Goal: Task Accomplishment & Management: Complete application form

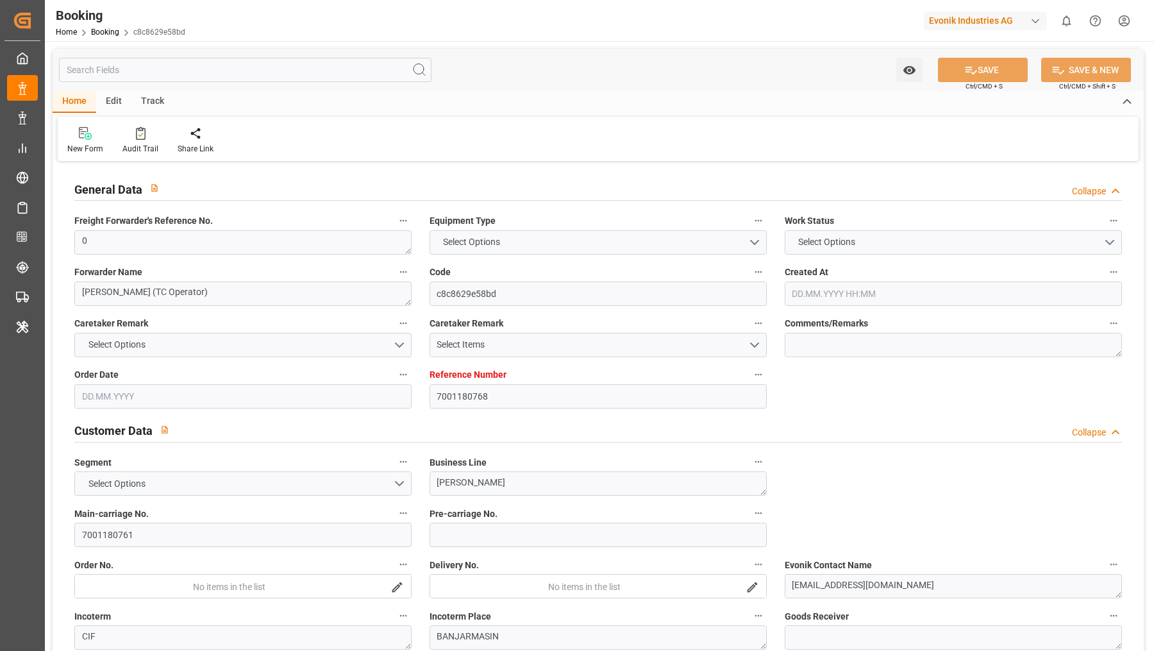
type input "7001180768"
type input "9839210"
type input "CMACGM"
type input "CMA CGM Group"
type input "NLRTM"
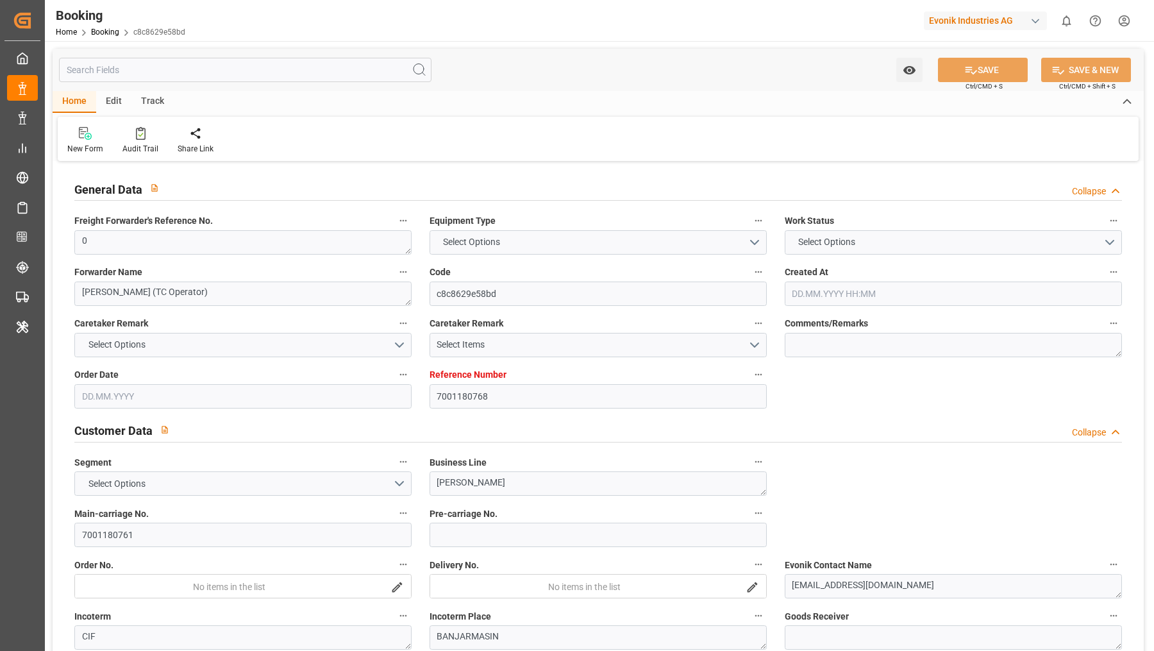
type input "IDBDJ"
type input "MYPKG"
type input "IDJKT"
type input "49"
type input "0"
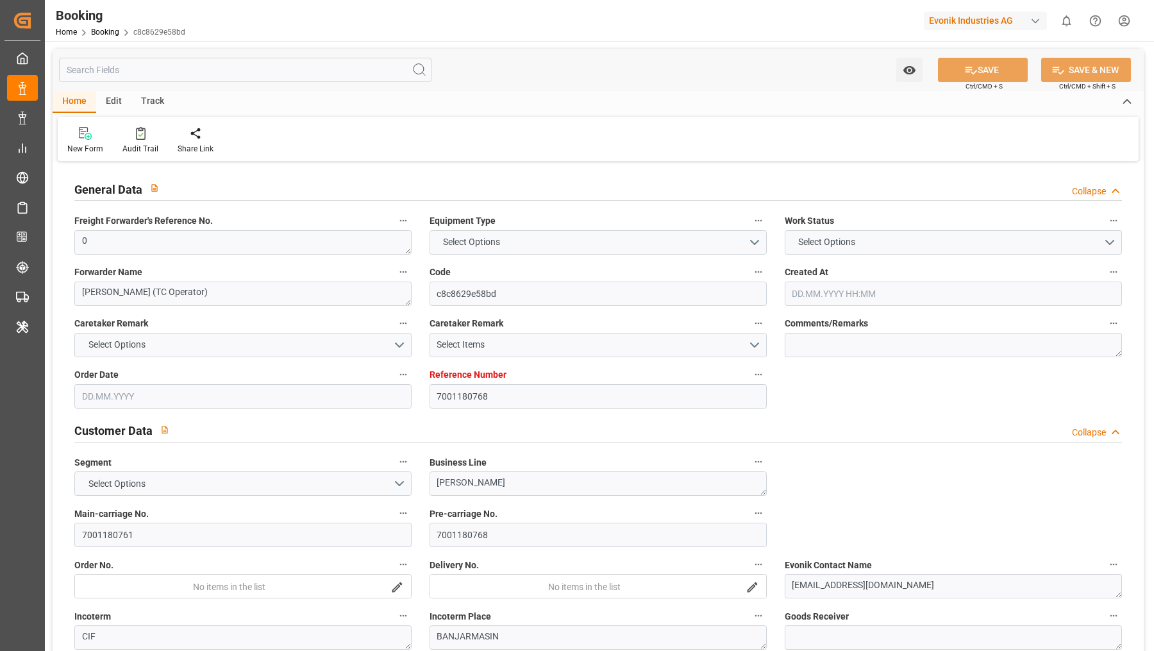
type input "27.05.2025 12:52"
type input "27.05.2025"
type input "15.08.2025"
type input "18.06.2025"
type input "10.06.2025 00:00"
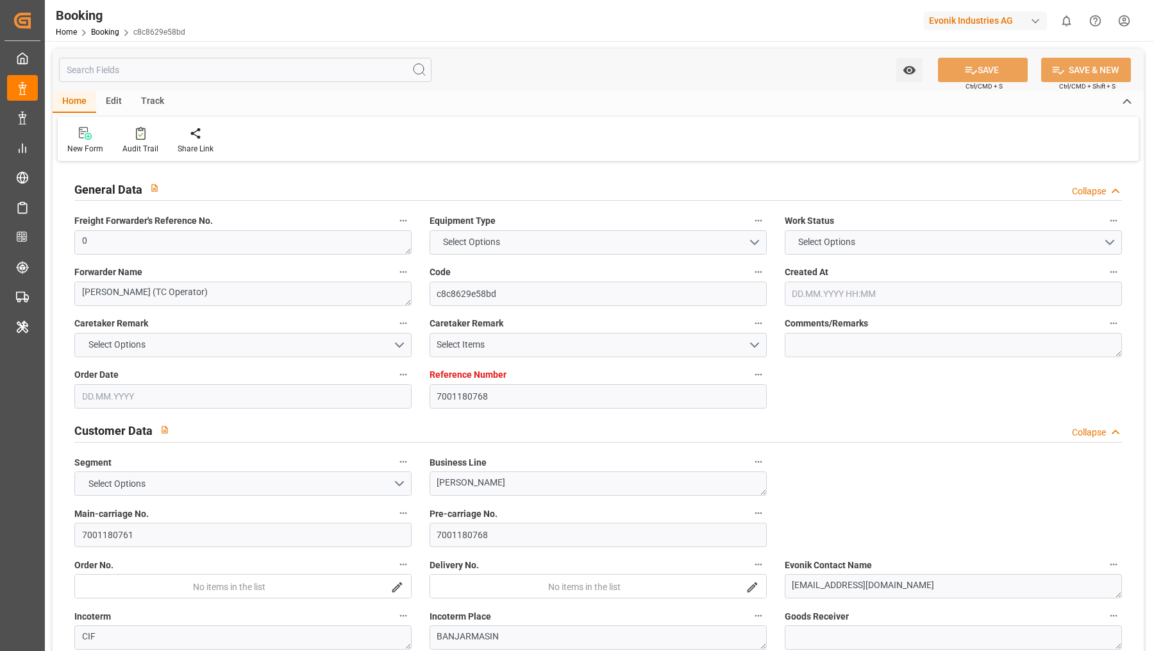
type input "18.06.2025 00:00"
type input "19.06.2025 00:00"
type input "16.06.2025 00:00"
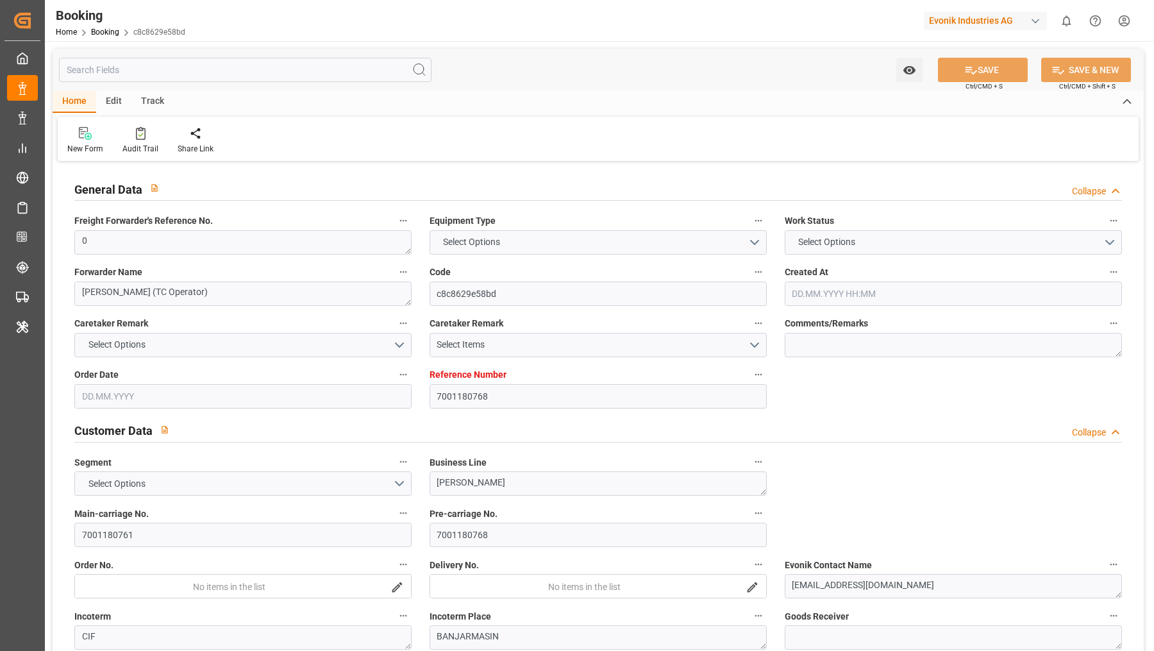
type input "25.08.2025 00:00"
type input "15.08.2025 00:00"
type input "04.08.2025 00:00"
type input "03.08.2025 00:00"
type input "05.08.2025 00:00"
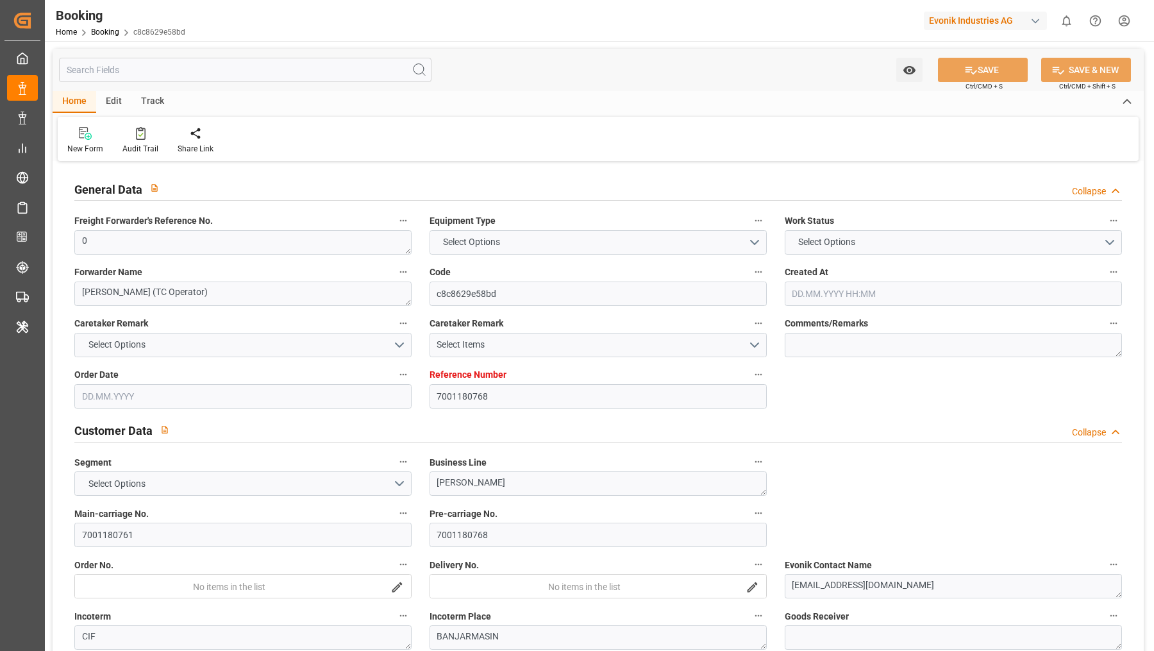
type input "09.08.2025 00:00"
type input "[DATE] 00:00"
type input "08.08.2025 00:00"
type input "10.08.2025 00:00"
type input "08.08.2025 00:00"
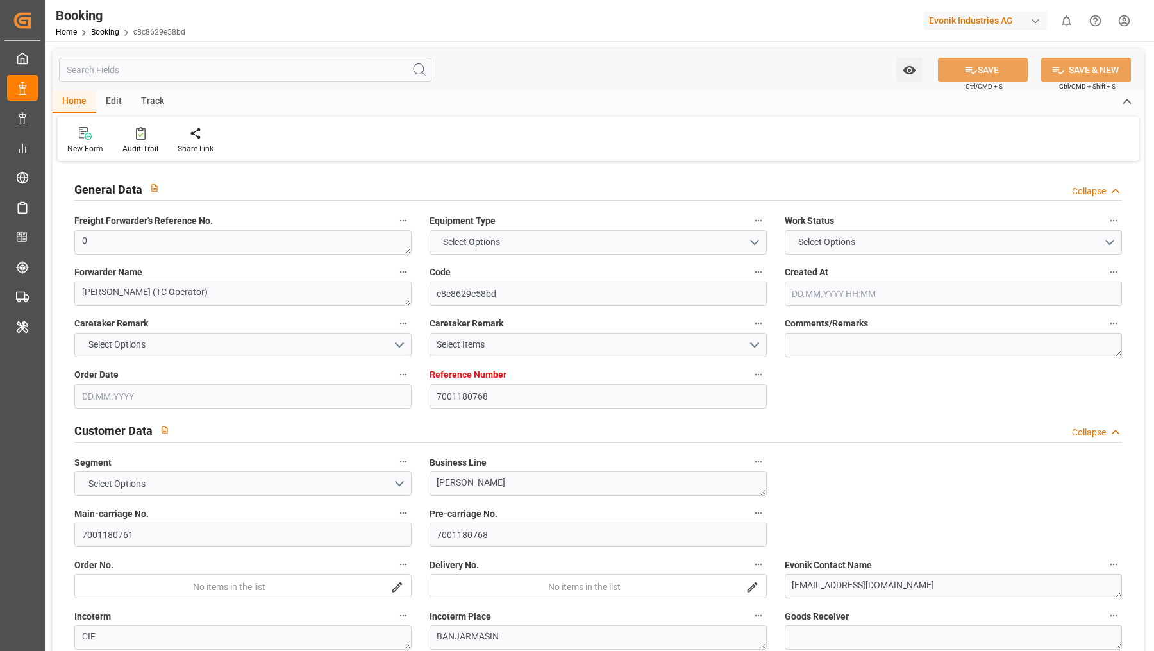
type input "10.08.2025 00:00"
type input "22.09.2025 00:00"
type input "19.09.2025 00:00"
type input "22.08.2025 00:00"
type input "13.06.2025"
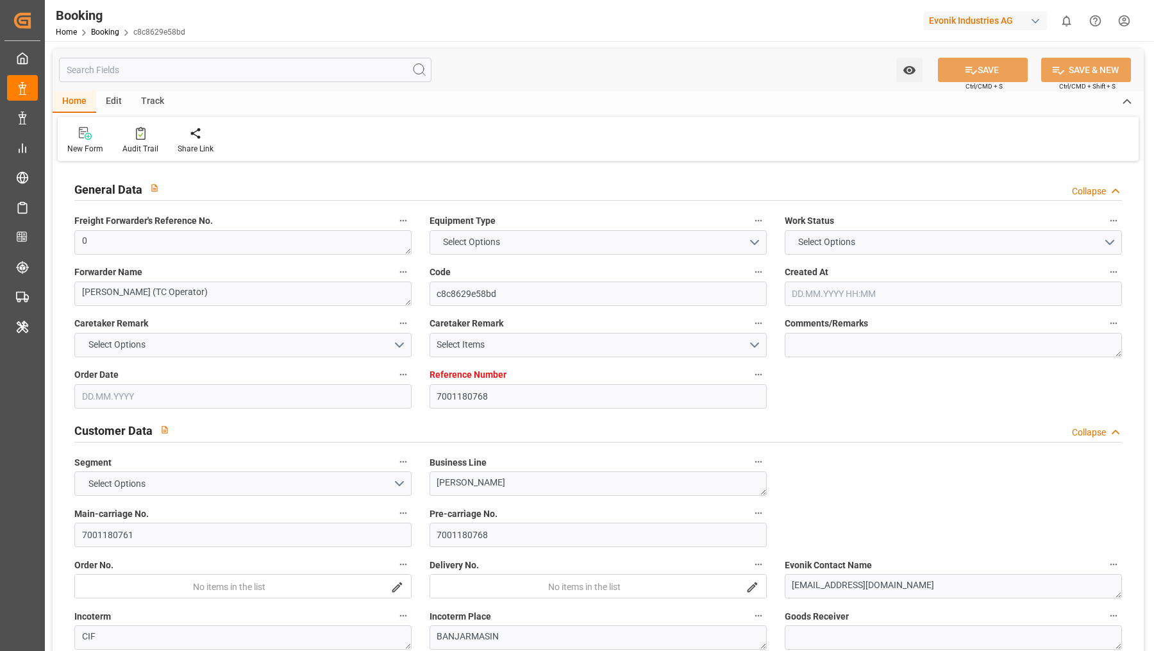
type input "23.09.2025 07:02"
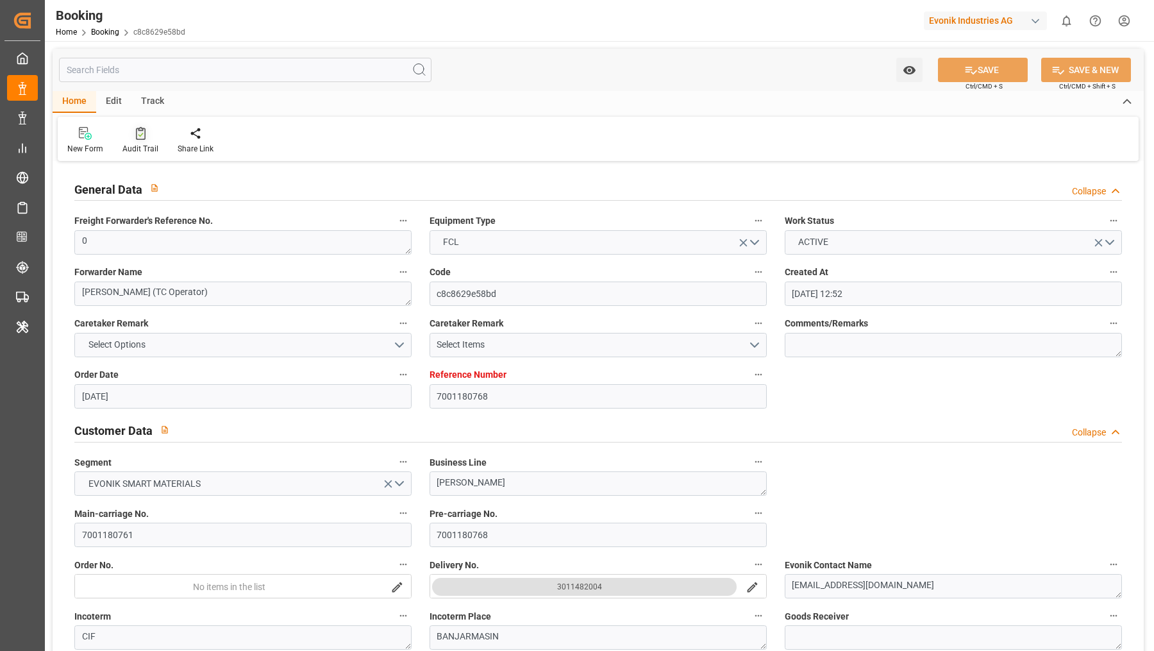
click at [142, 131] on icon at bounding box center [141, 133] width 10 height 13
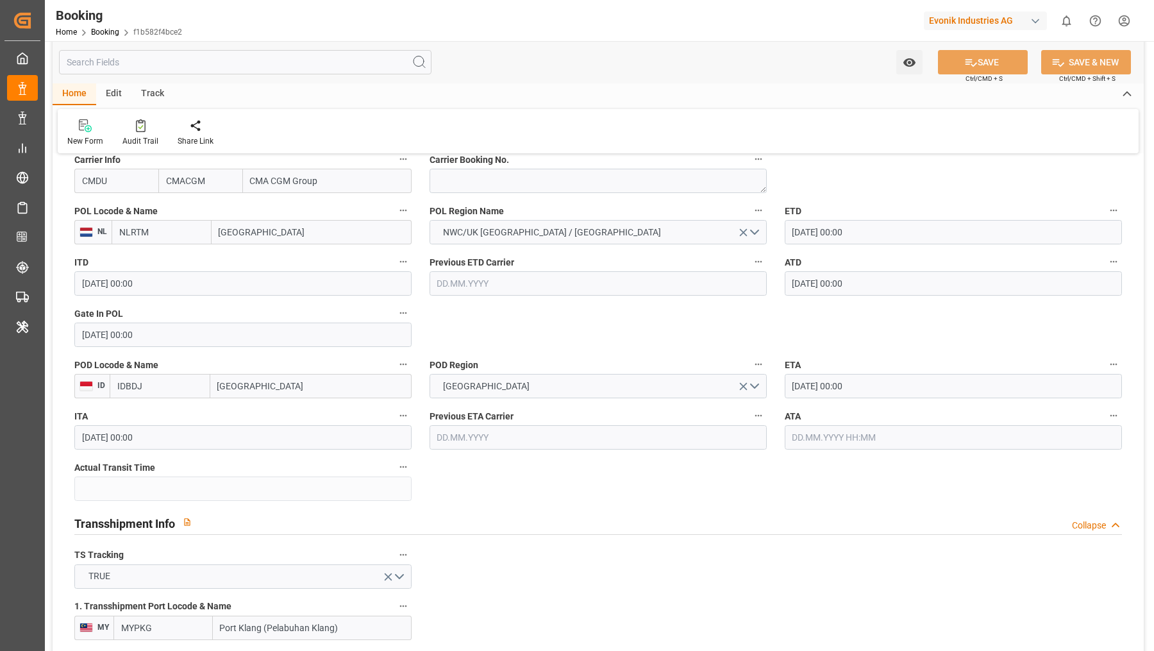
scroll to position [992, 0]
click at [131, 131] on div at bounding box center [140, 125] width 36 height 13
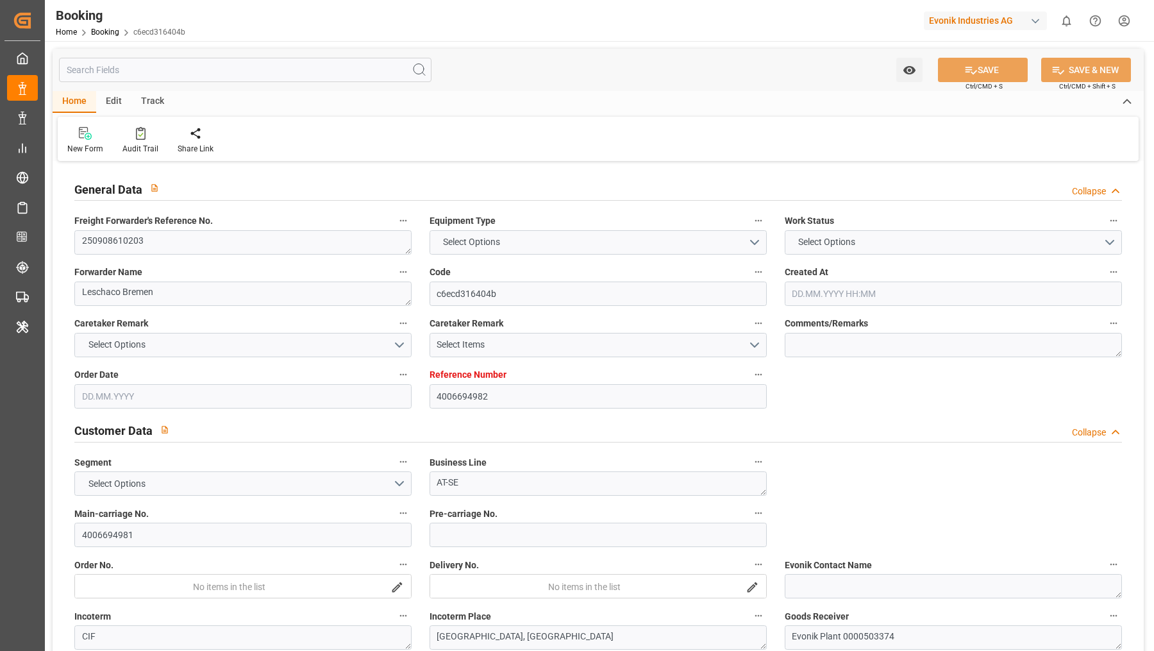
type input "4006694982"
type input "9723277"
type input "9777618"
type input "Hapag Lloyd"
type input "Hapag Lloyd Aktiengesellschaft"
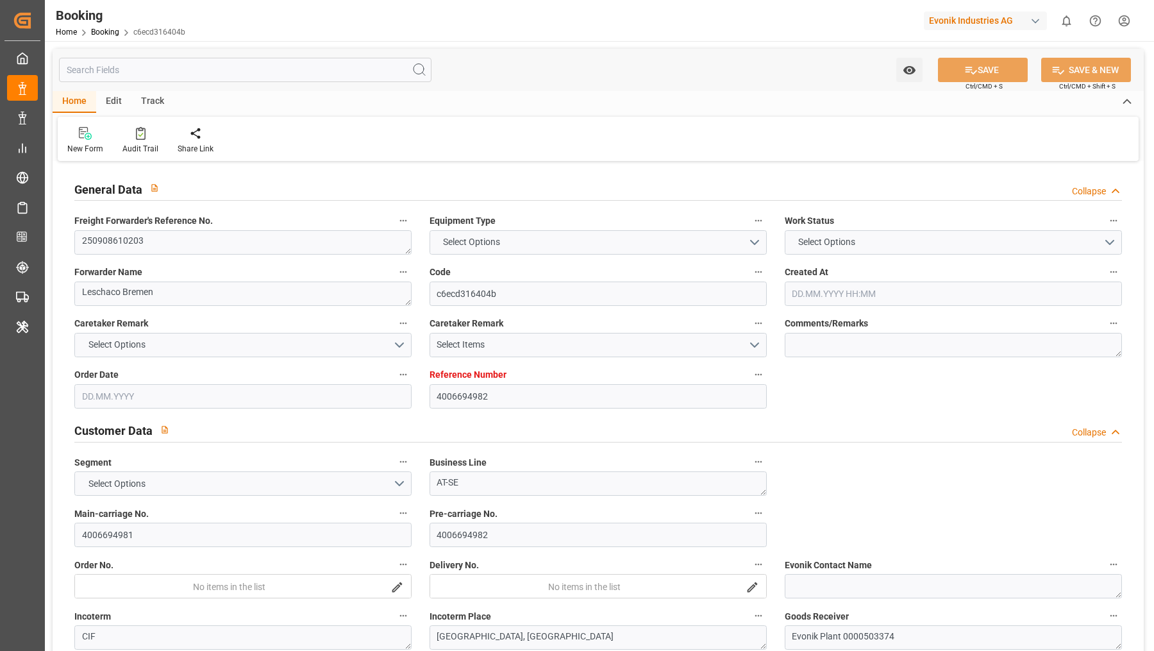
type input "DEHAM"
type input "CLSAI"
type input "0"
type input "DEHAM"
type input "CLSAI"
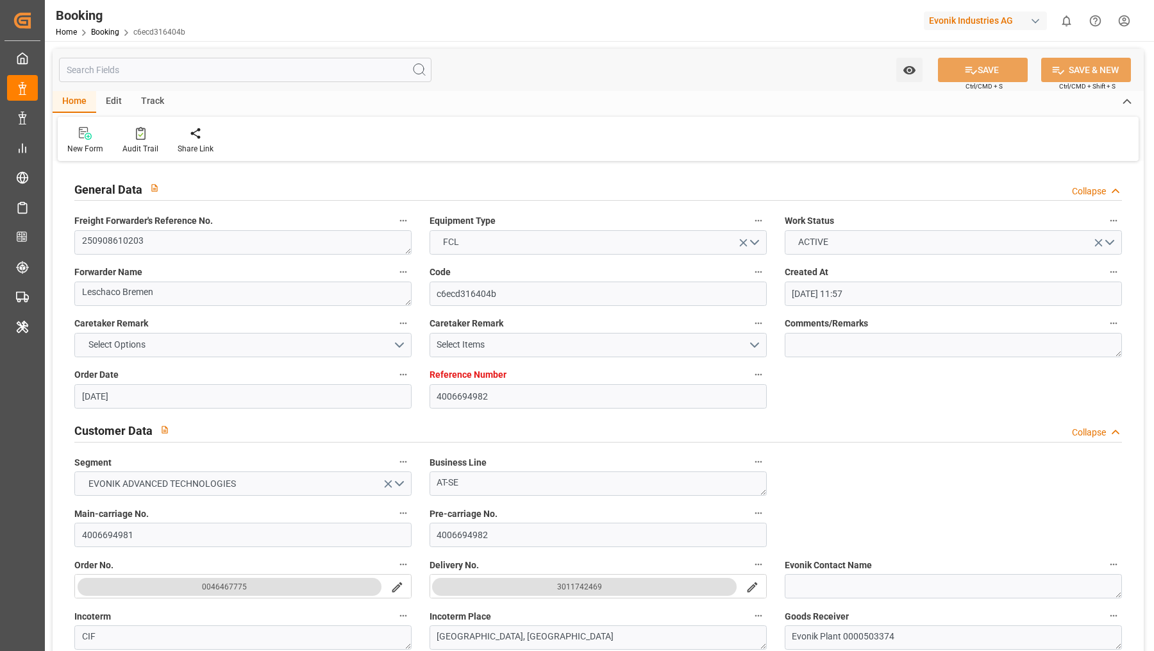
type input "13.08.2025 11:57"
type input "13.08.2025"
type input "07.10.2025"
type input "10.09.2025"
type input "22.09.2025 14:30"
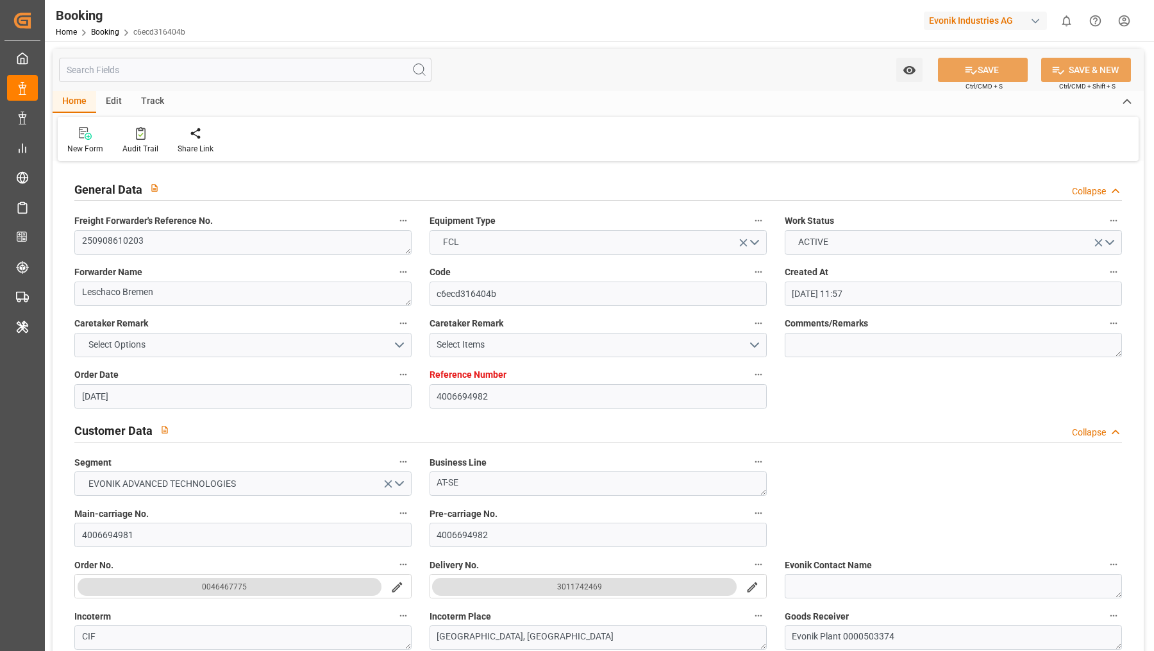
type input "15.09.2025 00:00"
type input "22.09.2025 18:06"
type input "15.09.2025 17:03"
type input "28.10.2025 23:00"
type input "21.10.2025 00:00"
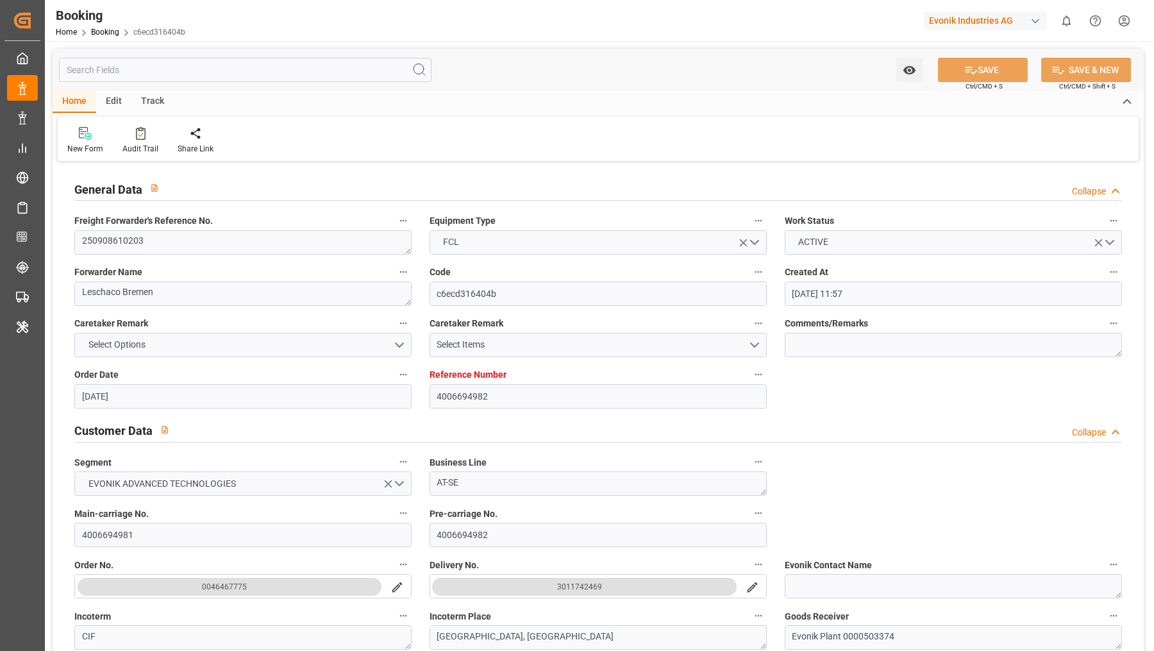
type input "23.09.2025 17:47"
type input "23.09.2025"
type input "21.09.2025 20:23"
type input "22.09.2025 17:30"
type input "22.09.2025 18:44"
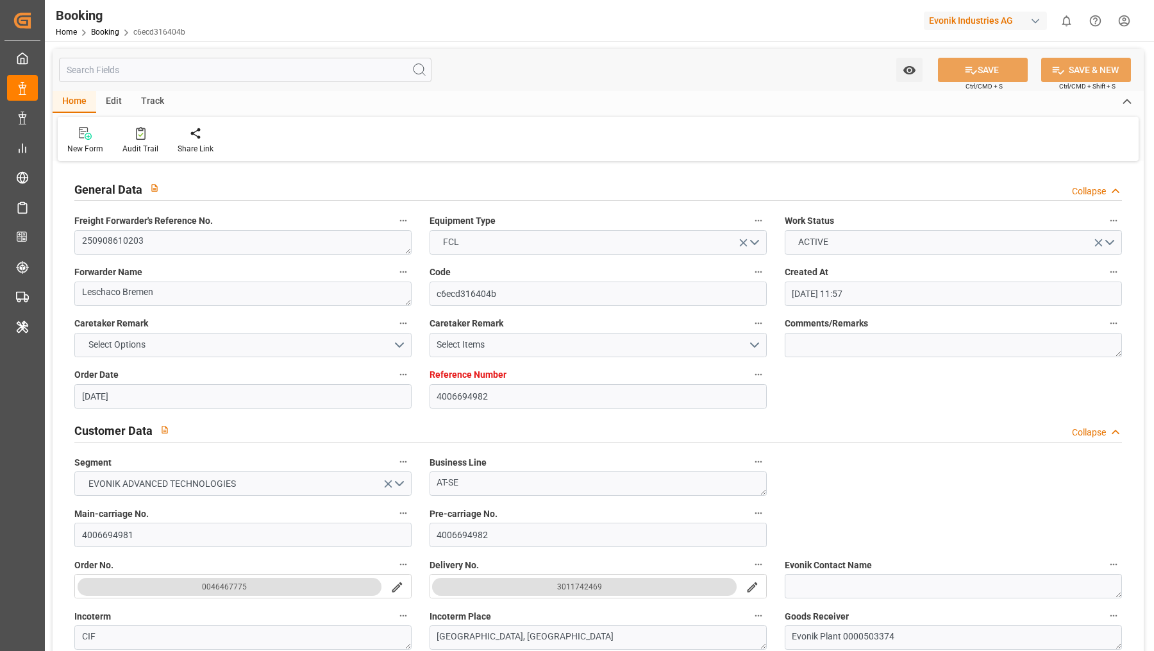
type input "28.10.2025 23:00"
type input "29.10.2025 22:34"
type input "02.11.2025 22:34"
click at [143, 131] on icon at bounding box center [141, 133] width 10 height 13
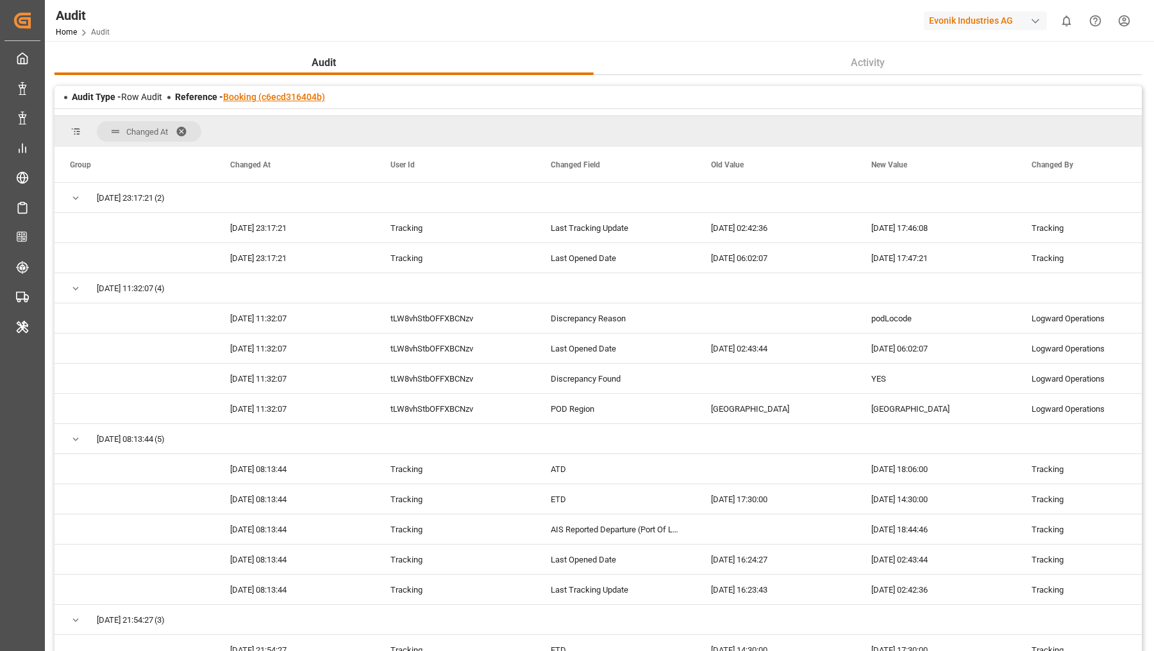
click at [294, 101] on link "Booking (c6ecd316404b)" at bounding box center [274, 97] width 102 height 10
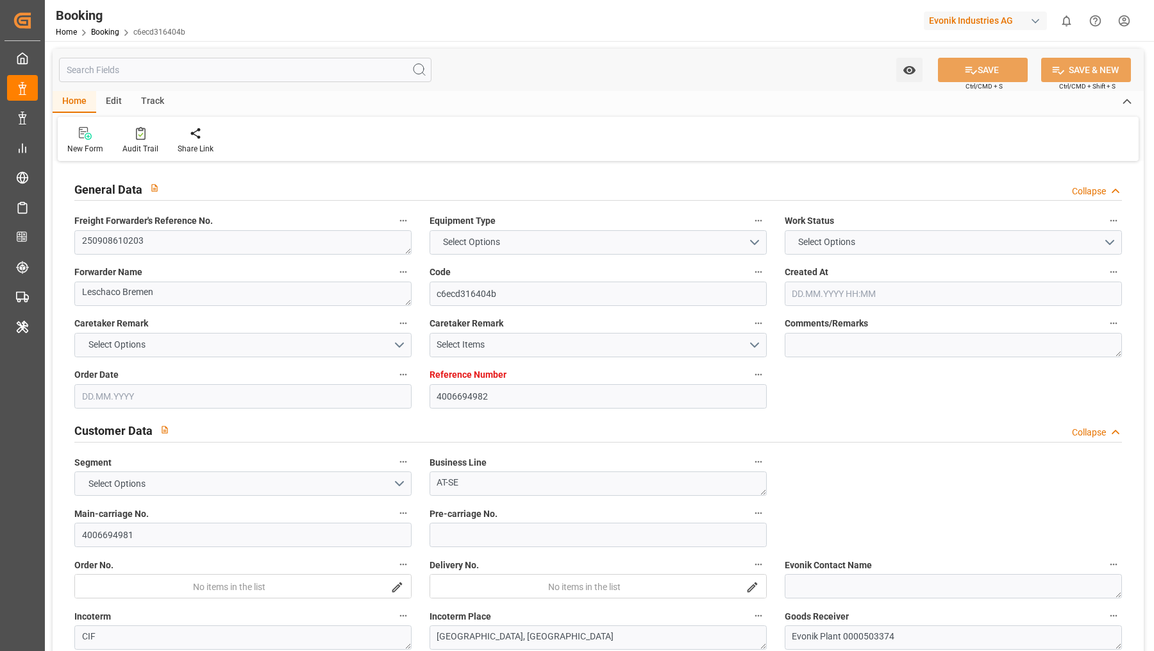
type textarea "250908610203"
type textarea "Leschaco Bremen"
type input "c6ecd316404b"
type input "4006694982"
type textarea "AT-SE"
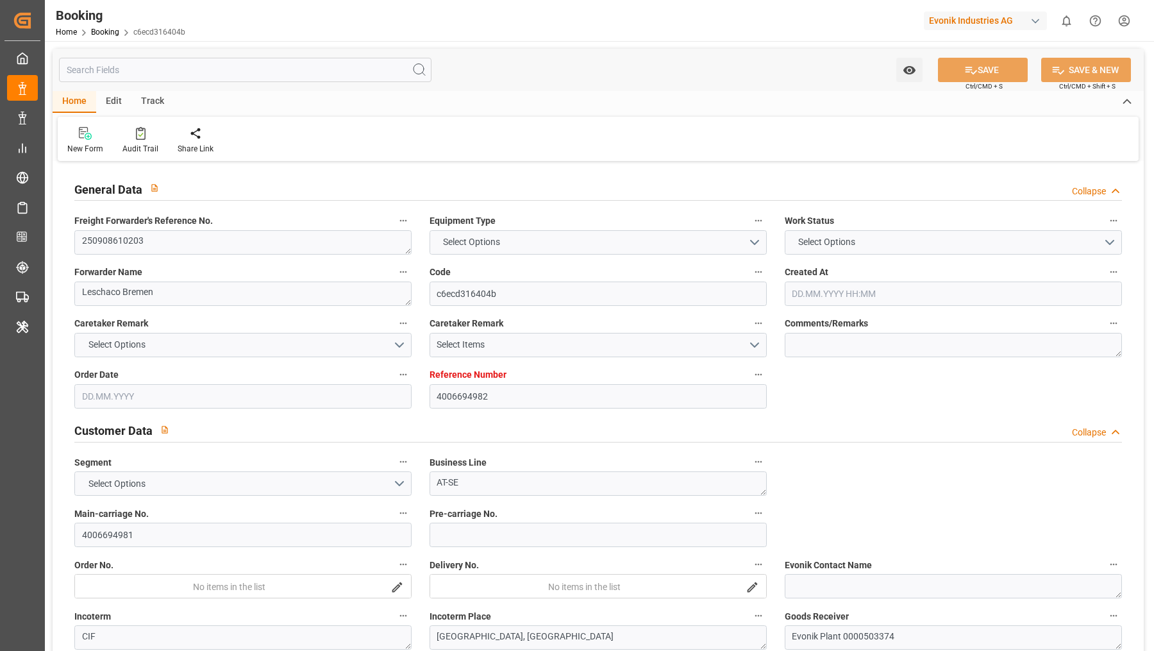
type input "4006694981"
type textarea "CIF"
type textarea "SAN ANTONIO, CHILE"
type textarea "Evonik Plant 0000503374"
type textarea "Hombourg"
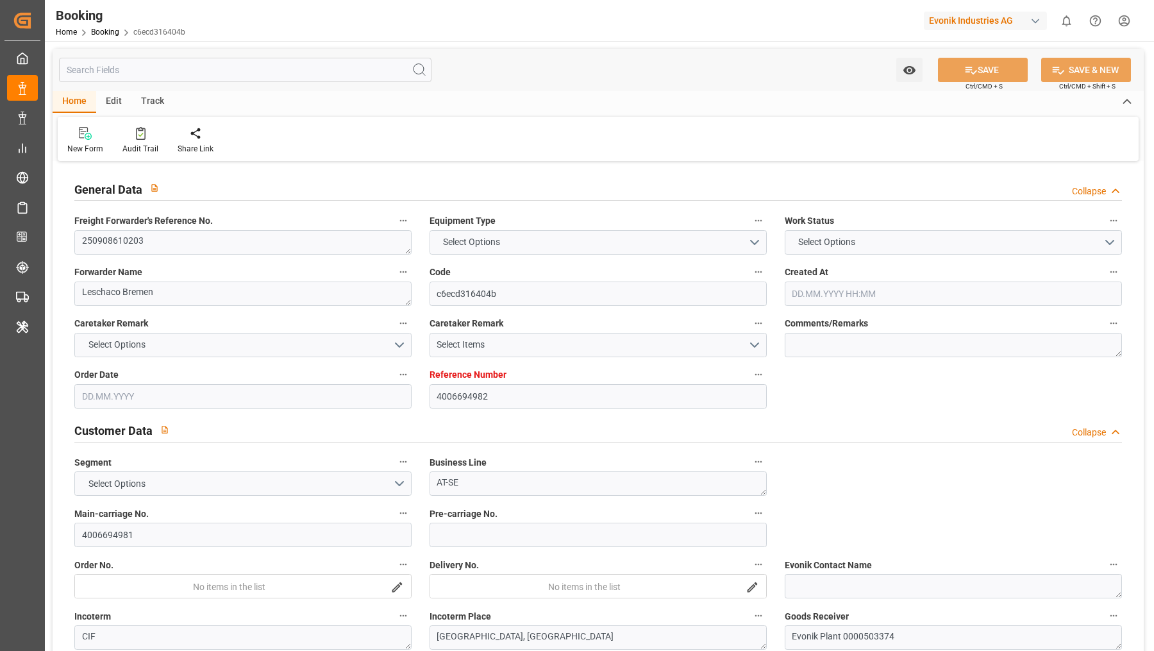
type textarea "UACU3970546"
type input "ISTANBUL EXPRESS"
type input "CARTAGENA EXPRESS"
type input "HLCU"
type textarea "12396640"
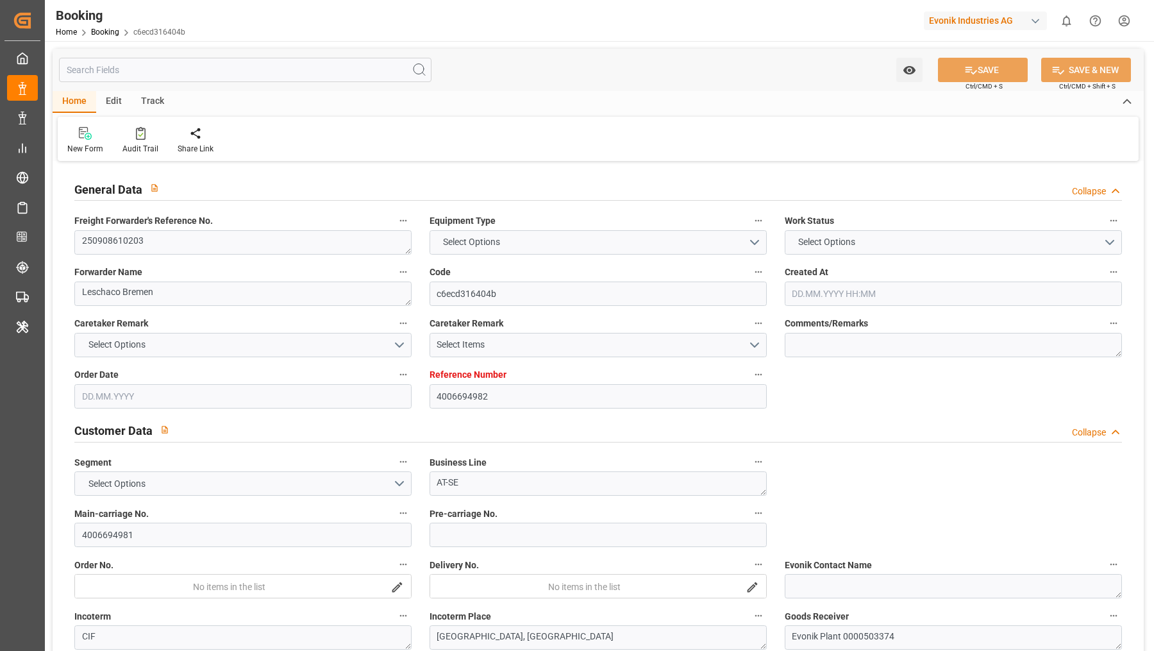
type input "Hamburg"
type input "San Antonio"
type textarea "INPUT_Evonik_Seeburger_IFTSTA_1003133229_20250910115942788.edi"
type textarea "NWC/UK North West Continent / UK_CLSAI_HLCU_AT-SE"
type textarea "INPUT_Evonik_Seeburger_LoadTenderOcean_1003048787_20250813135514959.xml,INPUT_E…"
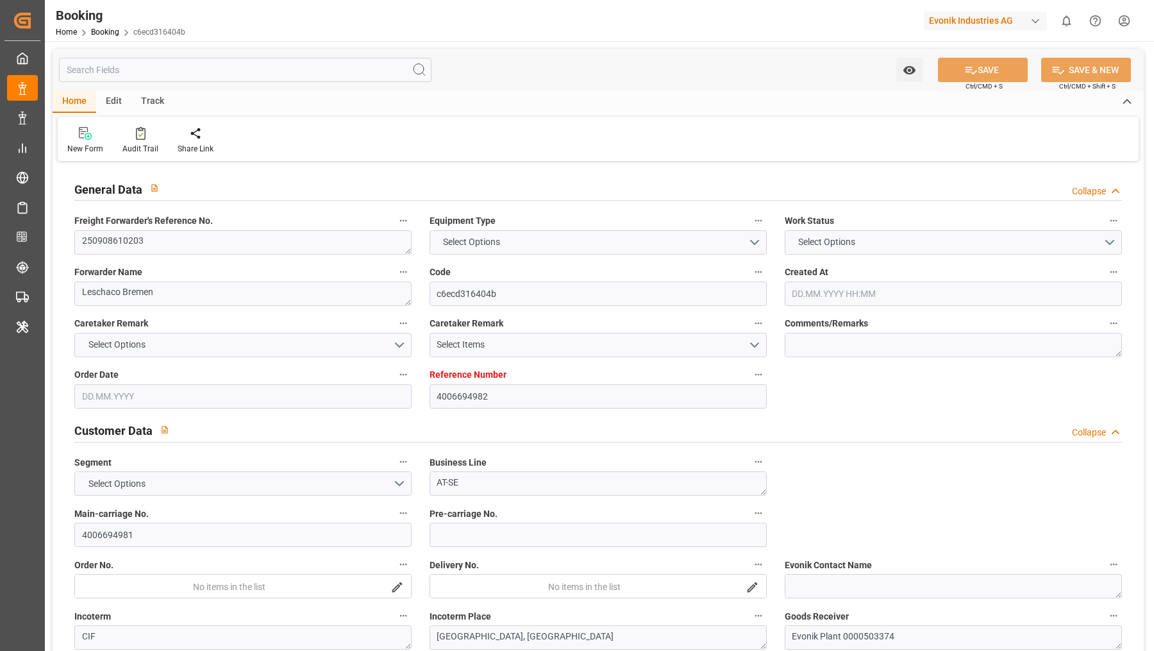
type textarea "1003133229"
type textarea "Logward System"
type textarea "businessDivision-businessLine-"
type textarea "IFTSTA"
type textarea "a011t00000LcJC5AAN"
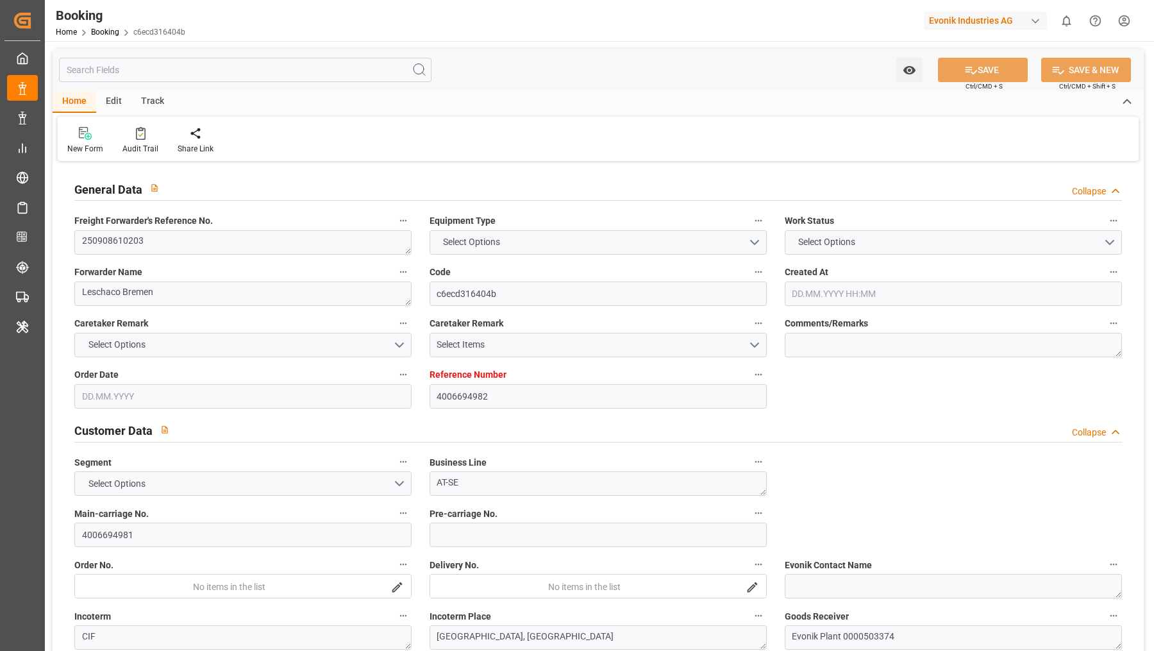
type textarea "No"
type input "HAMBURG"
type input "SAN ANTONIO"
type input "5238S"
type input "VESSEL"
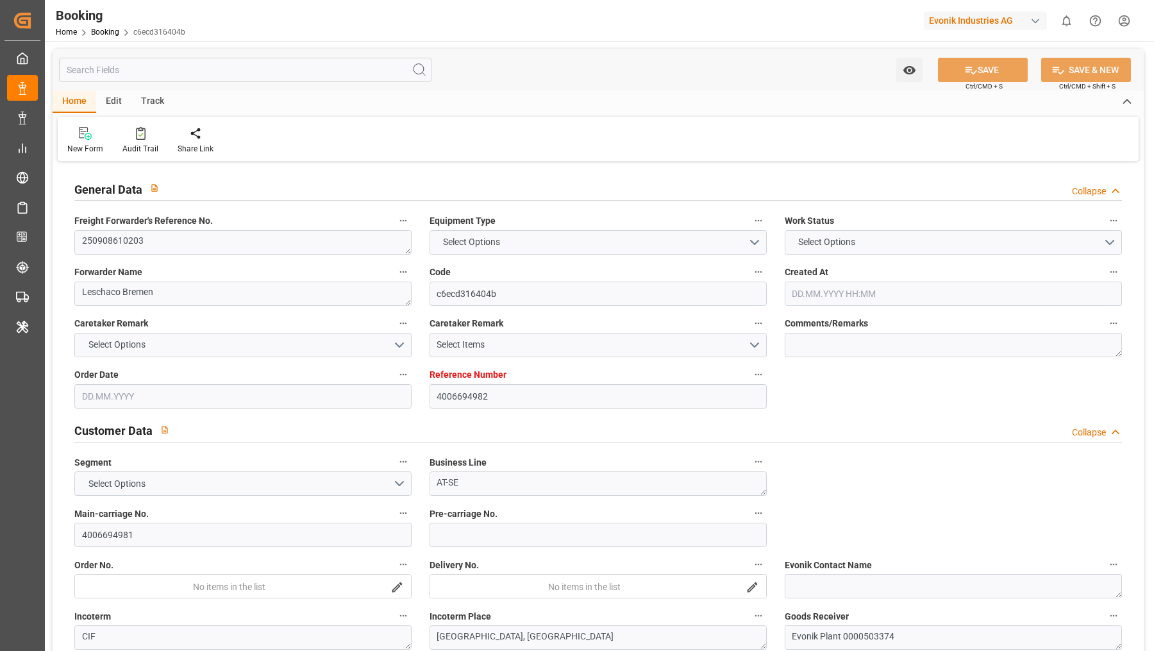
type input "TRUCK"
type input "4006694982"
type input "9723277"
type input "9777618"
type input "Hapag [PERSON_NAME]"
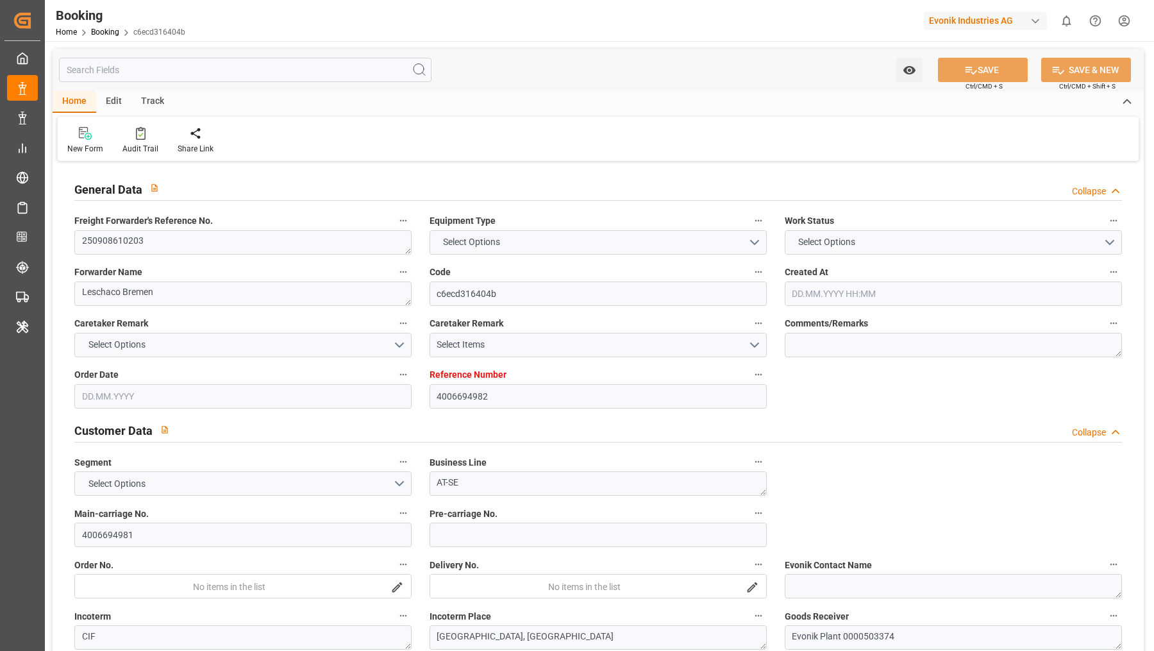
type input "Hapag Lloyd Aktiengesellschaft"
type input "DEHAM"
type input "CLSAI"
type input "0"
type input "DEHAM"
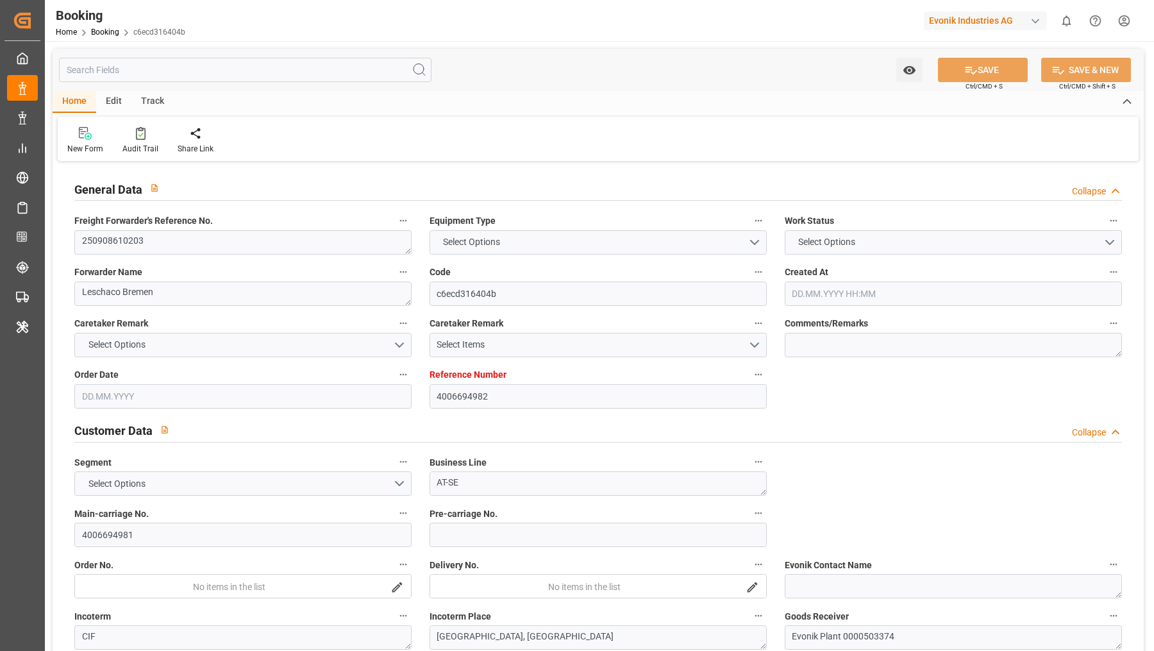
type input "CLSAI"
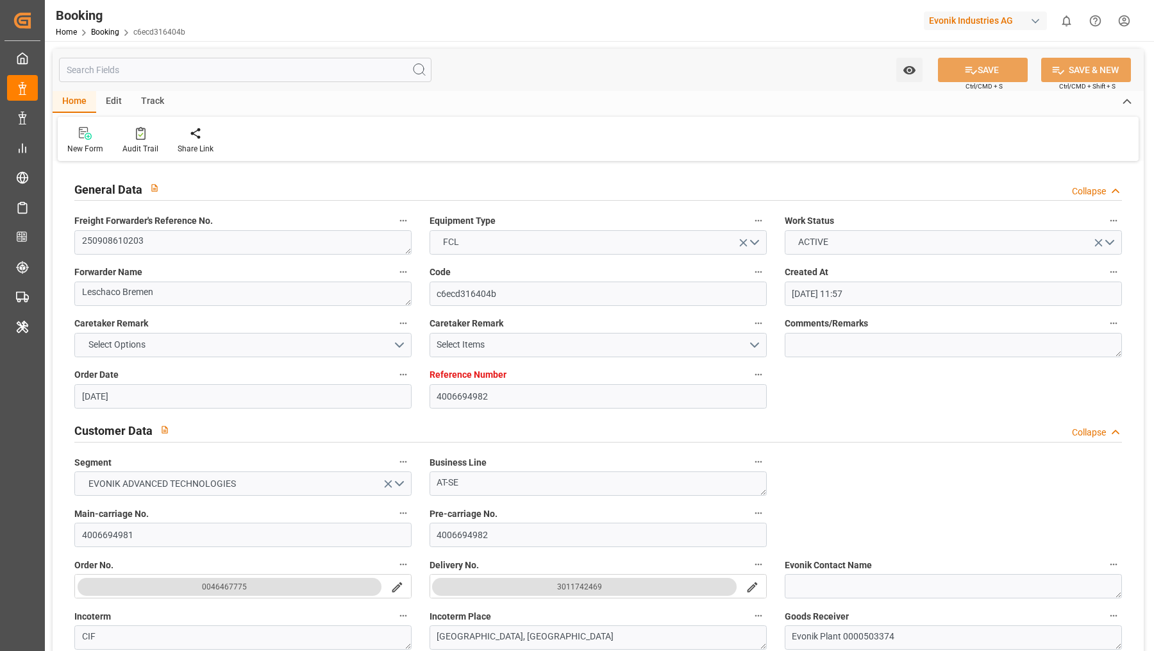
type input "13.08.2025 11:57"
type input "13.08.2025"
type input "07.10.2025"
type input "10.09.2025"
type input "22.09.2025 14:30"
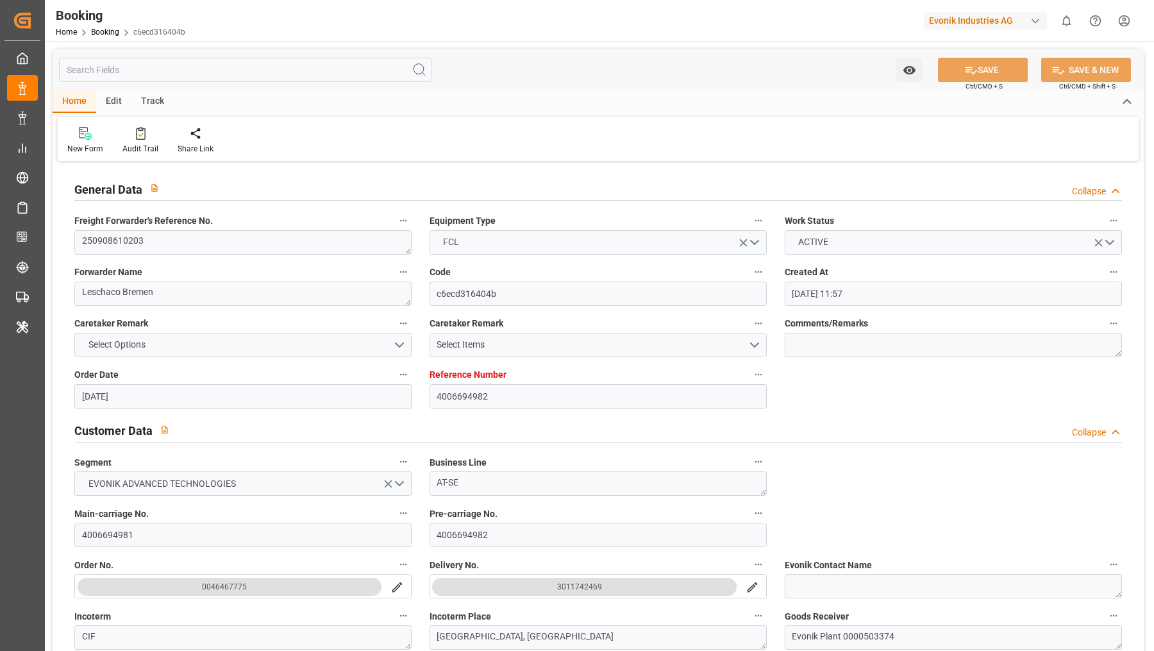
type input "15.09.2025 00:00"
type input "22.09.2025 18:06"
type input "15.09.2025 17:03"
type input "28.10.2025 23:00"
type input "21.10.2025 00:00"
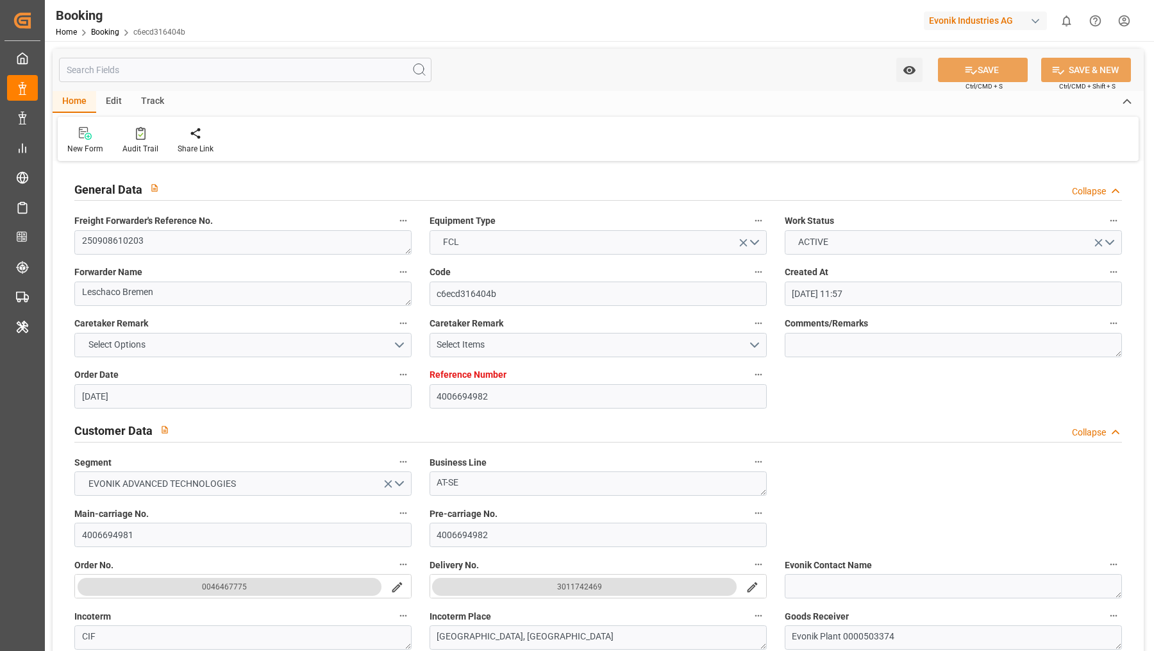
type input "23.09.2025 17:47"
type input "23.09.2025"
type input "21.09.2025 20:23"
type input "22.09.2025 17:30"
type input "22.09.2025 18:44"
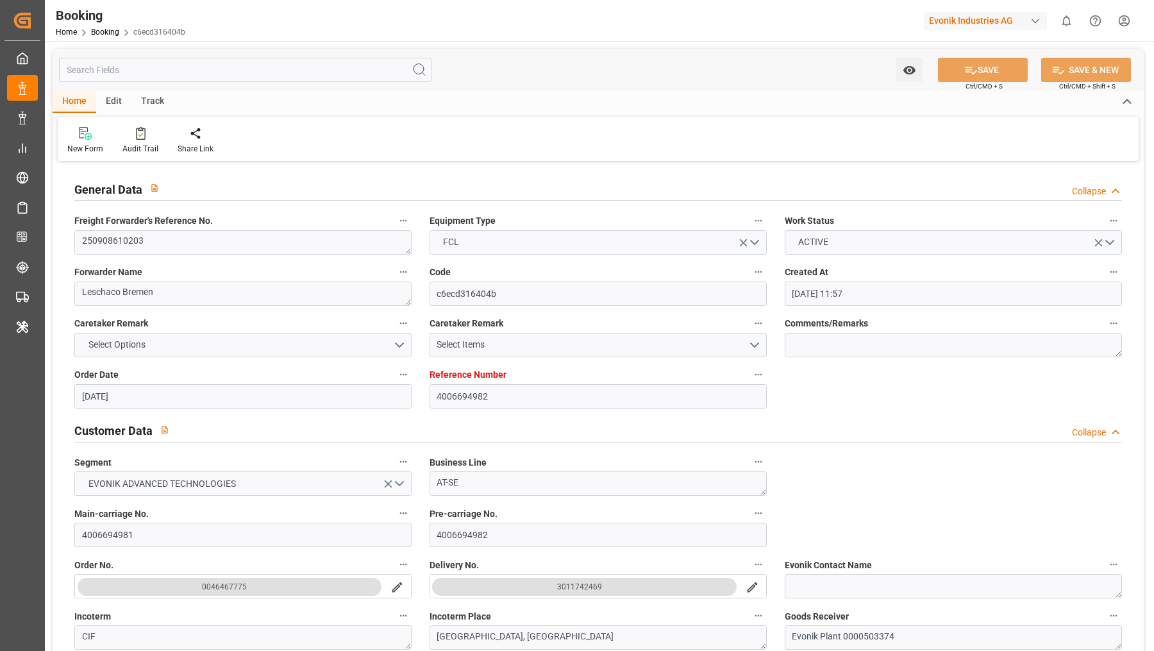
type input "28.10.2025 23:00"
type input "29.10.2025 22:34"
type input "02.11.2025 22:34"
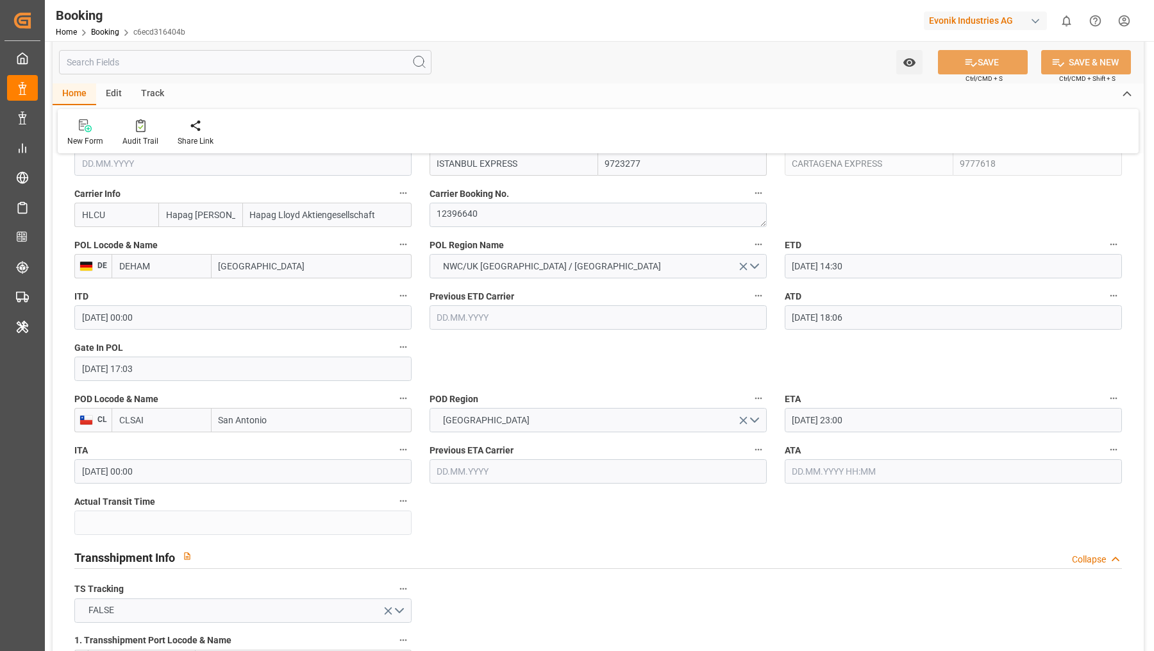
scroll to position [965, 0]
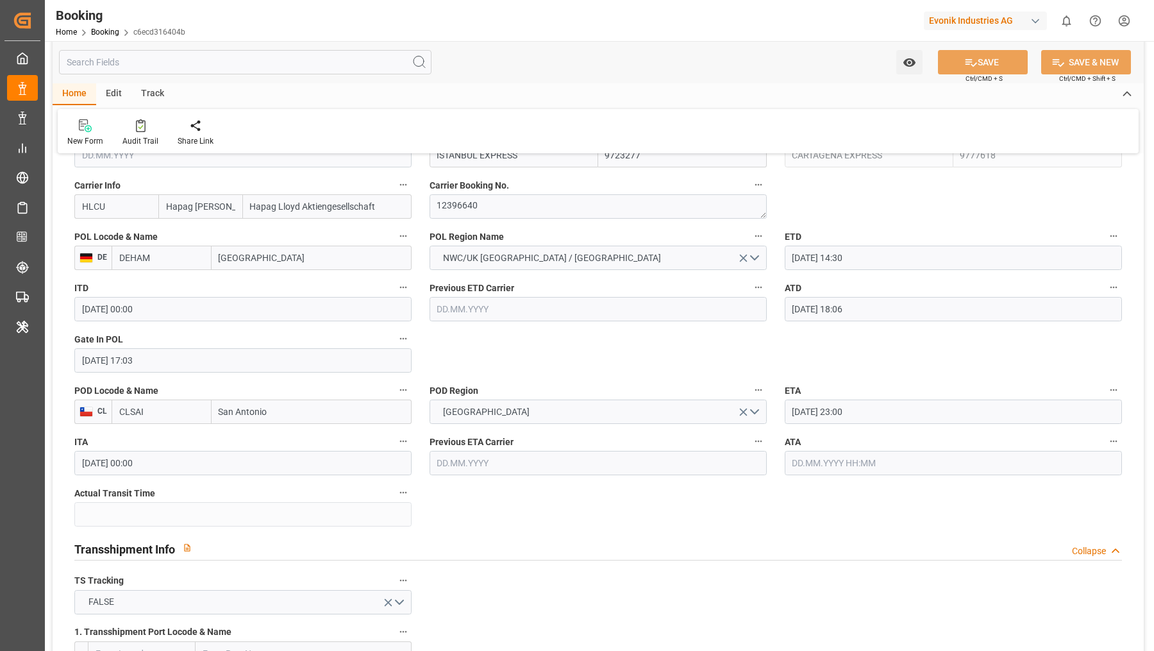
click at [345, 414] on input "San Antonio" at bounding box center [312, 411] width 200 height 24
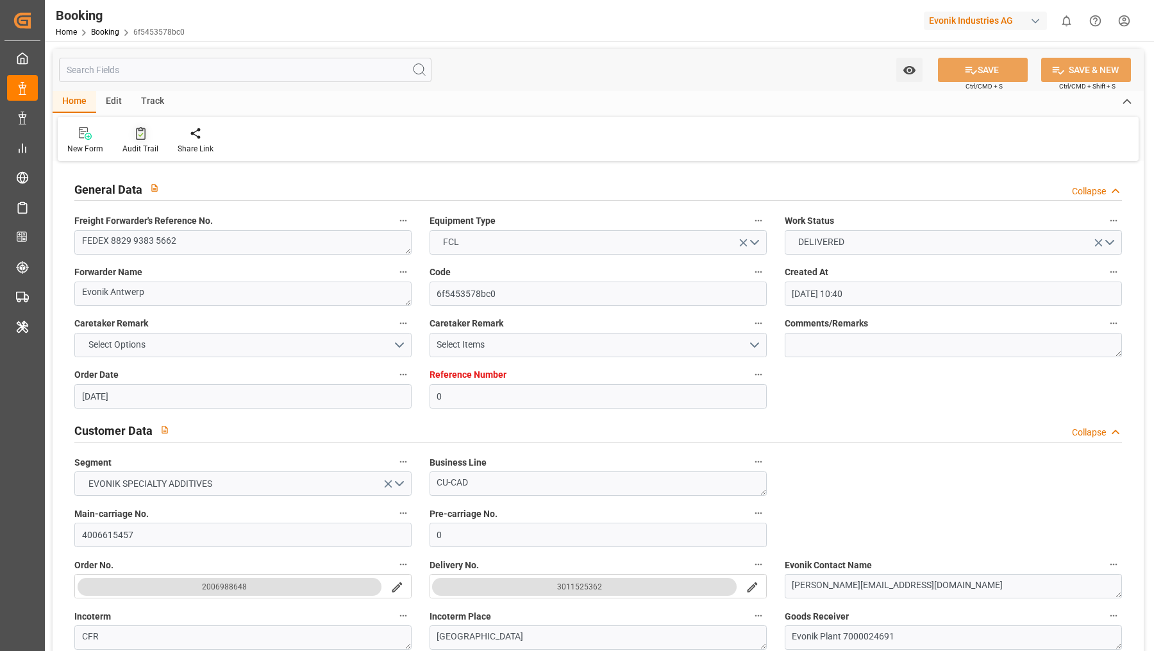
click at [140, 138] on icon at bounding box center [141, 133] width 10 height 13
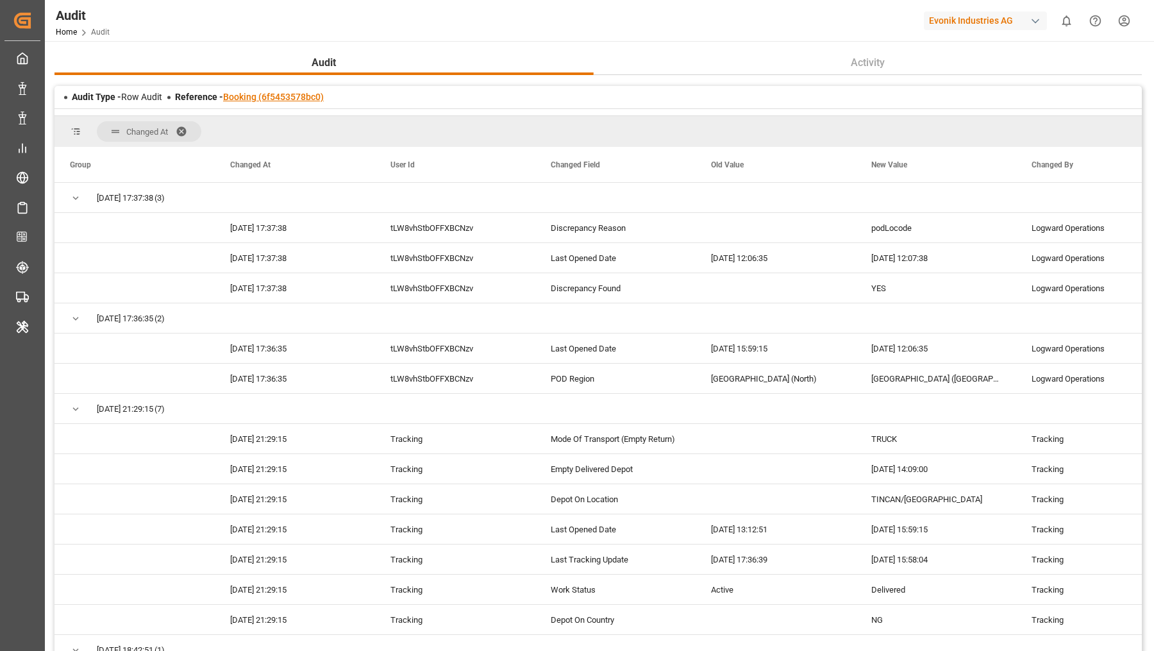
click at [258, 99] on link "Booking (6f5453578bc0)" at bounding box center [273, 97] width 101 height 10
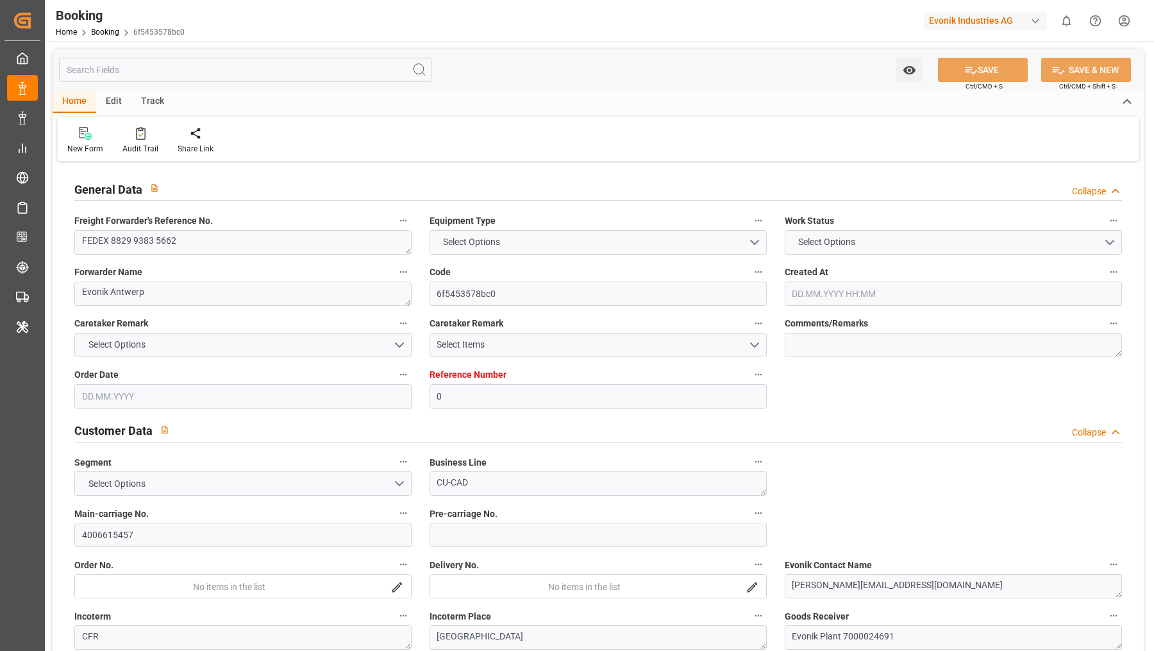
type input "0"
type input "9215660"
type input "Hapag [PERSON_NAME]"
type input "Hapag Lloyd Aktiengesellschaft"
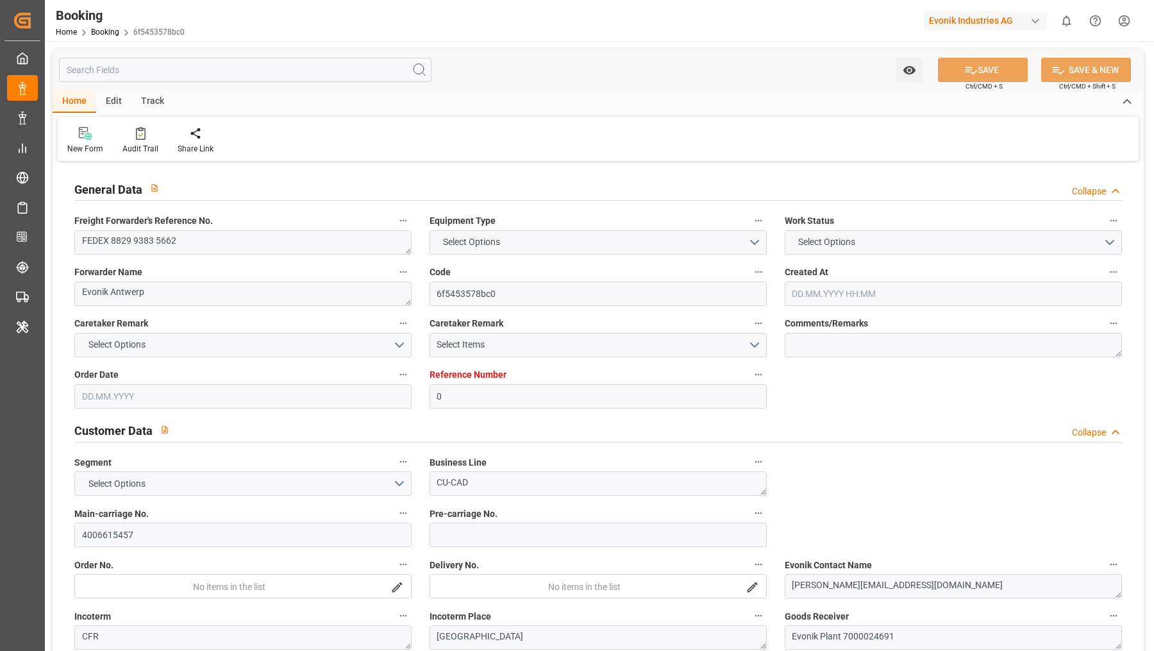
type input "BEANR"
type input "NGTIN"
type input "40"
type input "MAPTM"
type input "0"
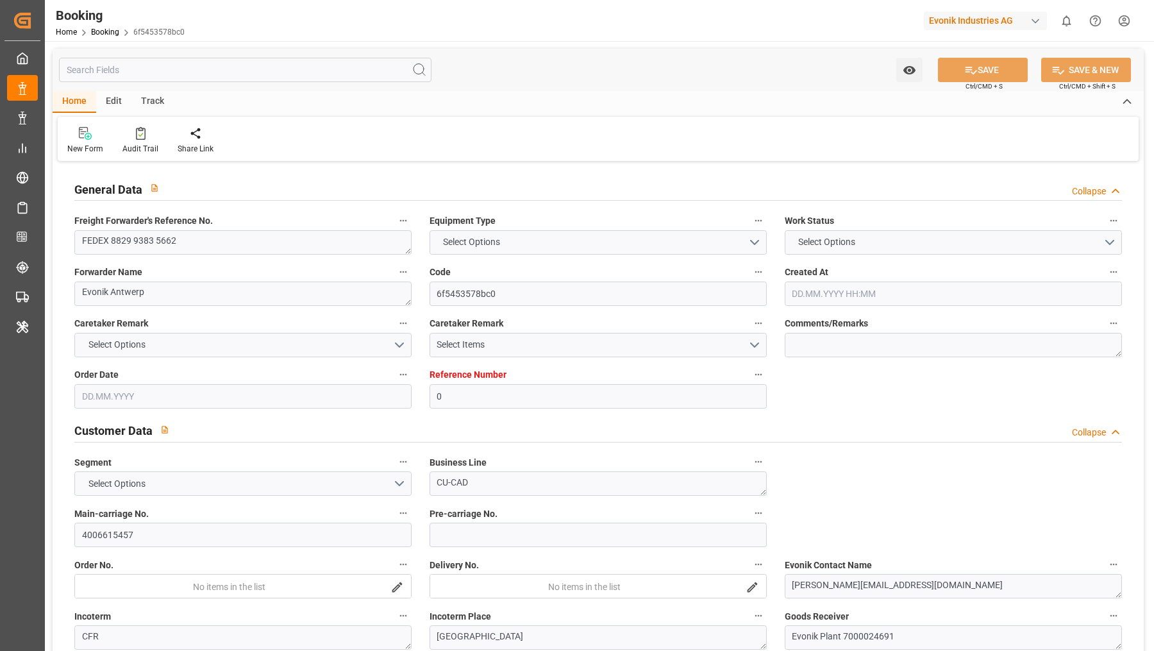
type input "BEANR"
type input "NGTIN"
type input "9322334"
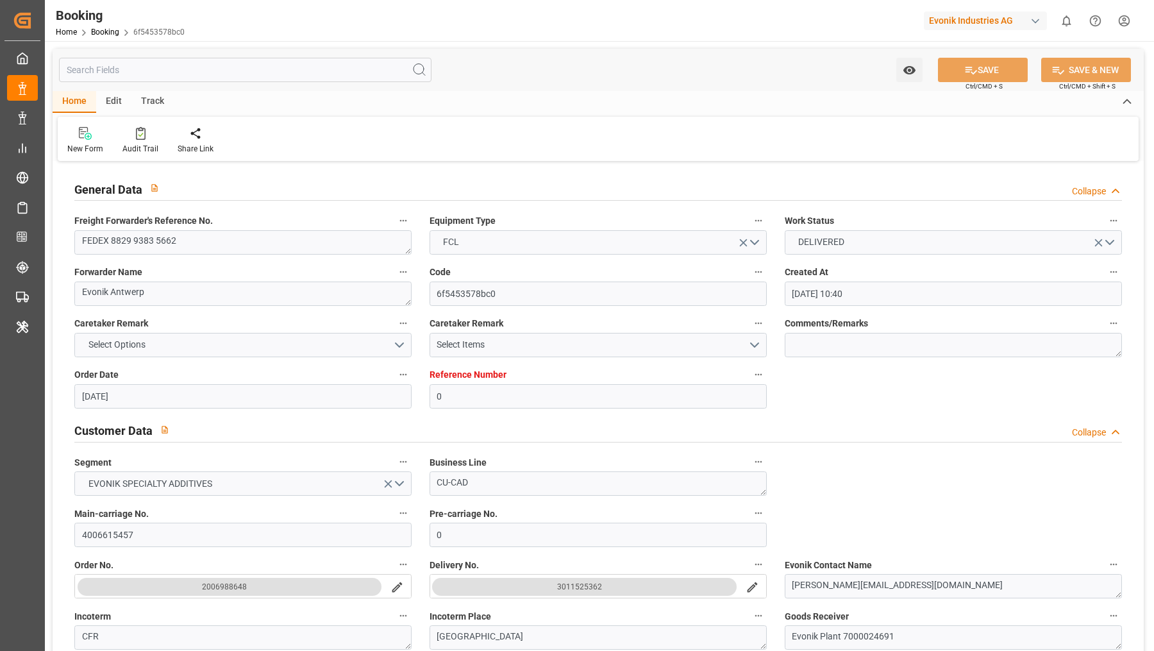
type input "[DATE] 10:40"
type input "[DATE]"
type input "[DATE] 00:00"
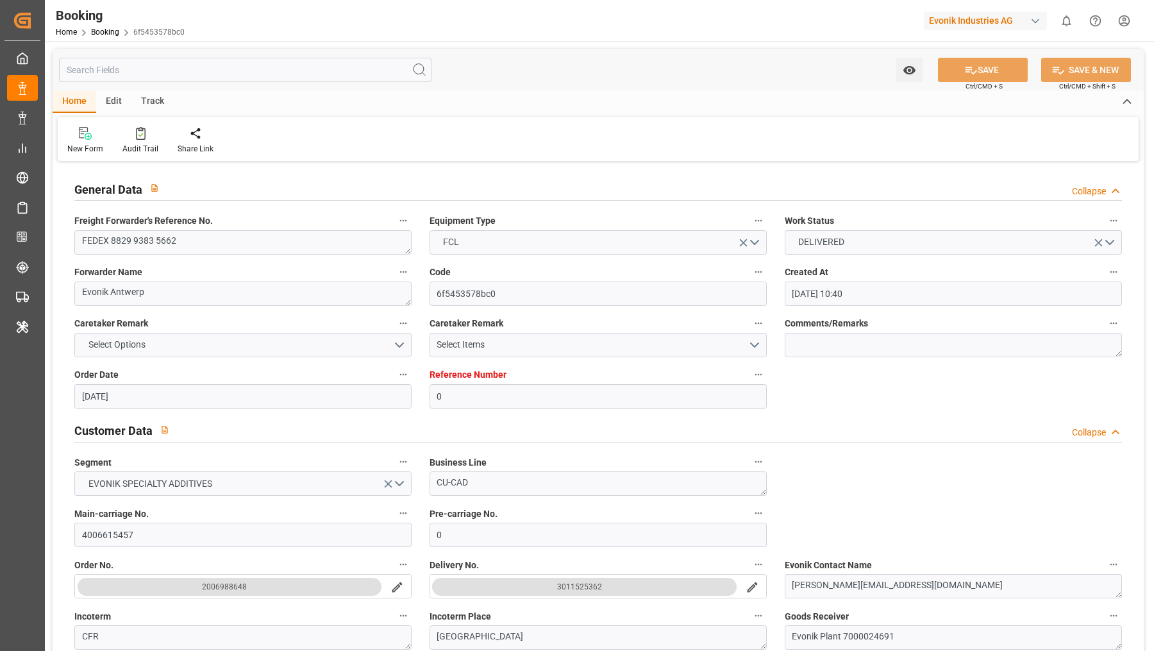
type input "[DATE] 02:00"
type input "[DATE] 00:00"
type input "[DATE] 02:24"
type input "[DATE] 00:04"
type input "[DATE] 09:00"
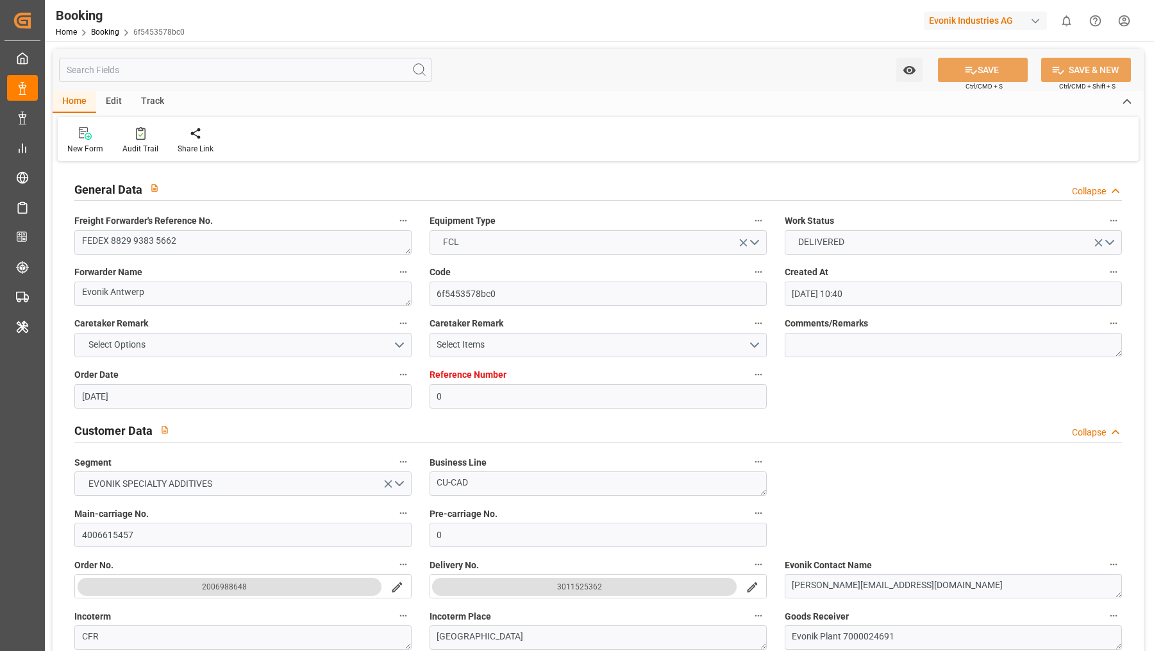
type input "[DATE] 00:00"
type input "[DATE] 09:00"
type input "[DATE] 14:00"
type input "[DATE] 00:00"
type input "[DATE] 09:26"
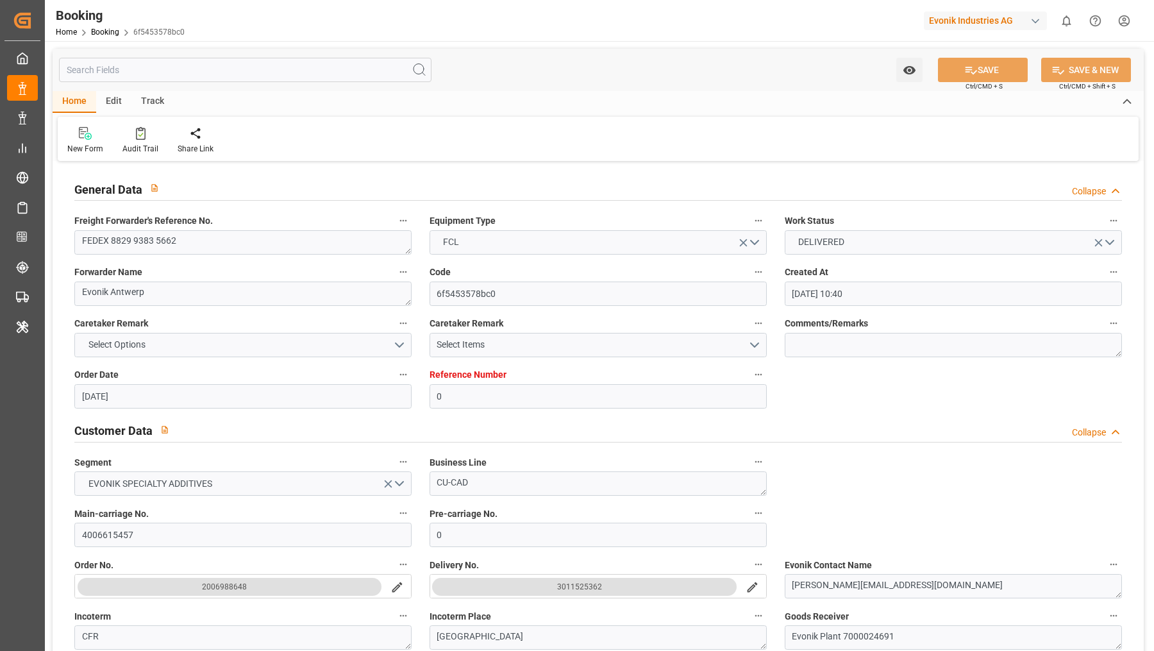
type input "[DATE] 16:00"
type input "[DATE] 00:00"
type input "[DATE] 13:48"
type input "[DATE] 22:34"
type input "[DATE] 14:09"
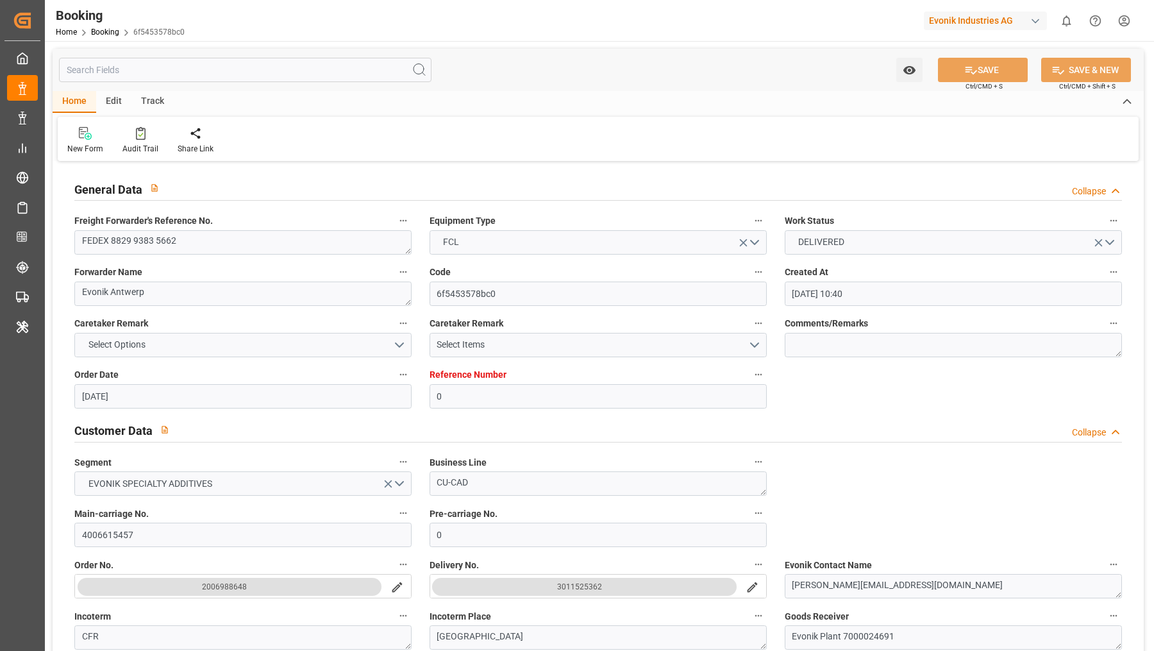
type input "[DATE] 12:07"
type input "[DATE]"
type input "[DATE] 12:05"
type input "[DATE] 06:29"
type input "[DATE] 02:00"
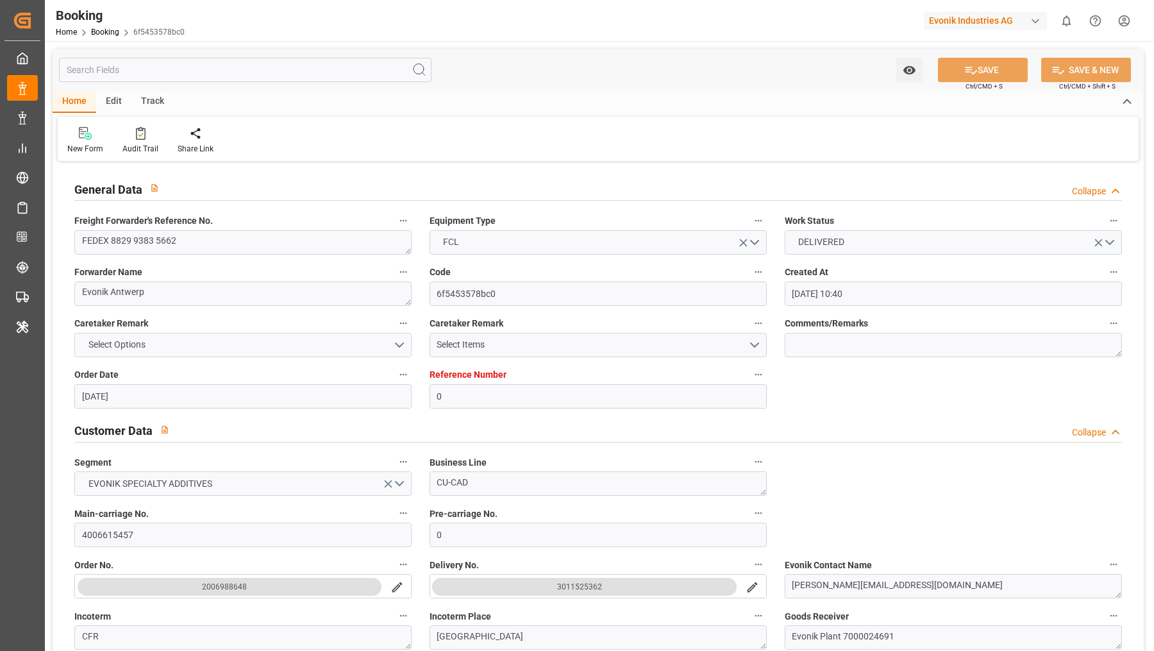
type input "[DATE] 02:31"
type input "[DATE] 14:00"
type input "[DATE] 09:37"
type input "[DATE] 14:00"
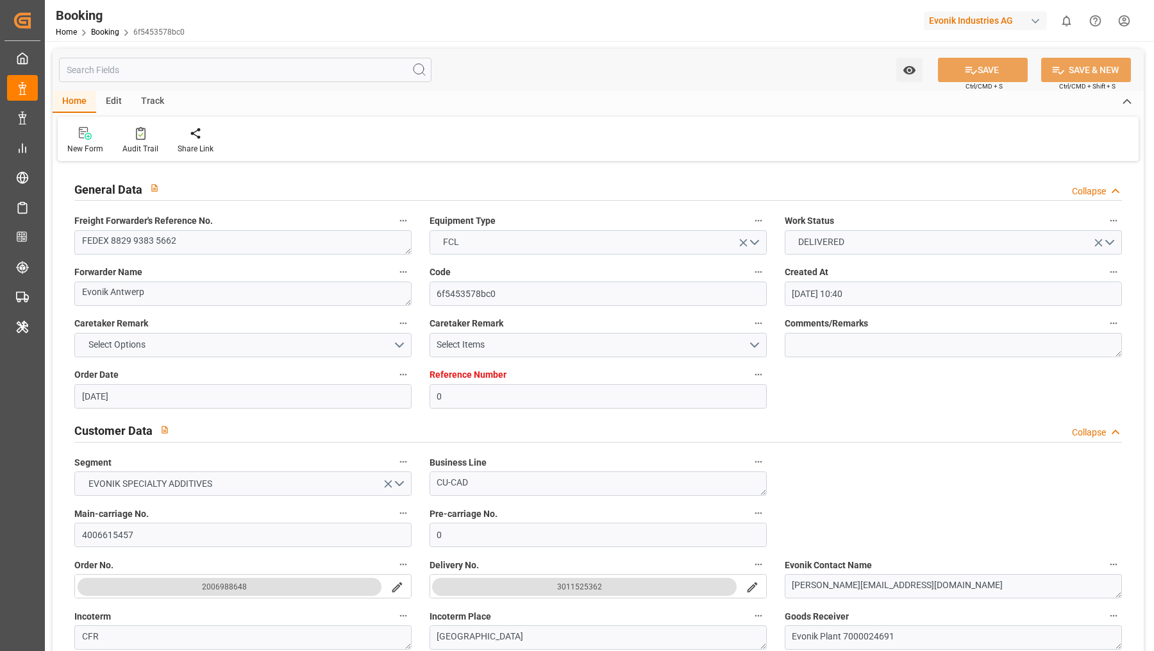
type input "[DATE] 10:40"
type input "[DATE] 11:00"
type input "[DATE] 07:35"
type input "[DATE] 09:00"
type input "[DATE] 13:49"
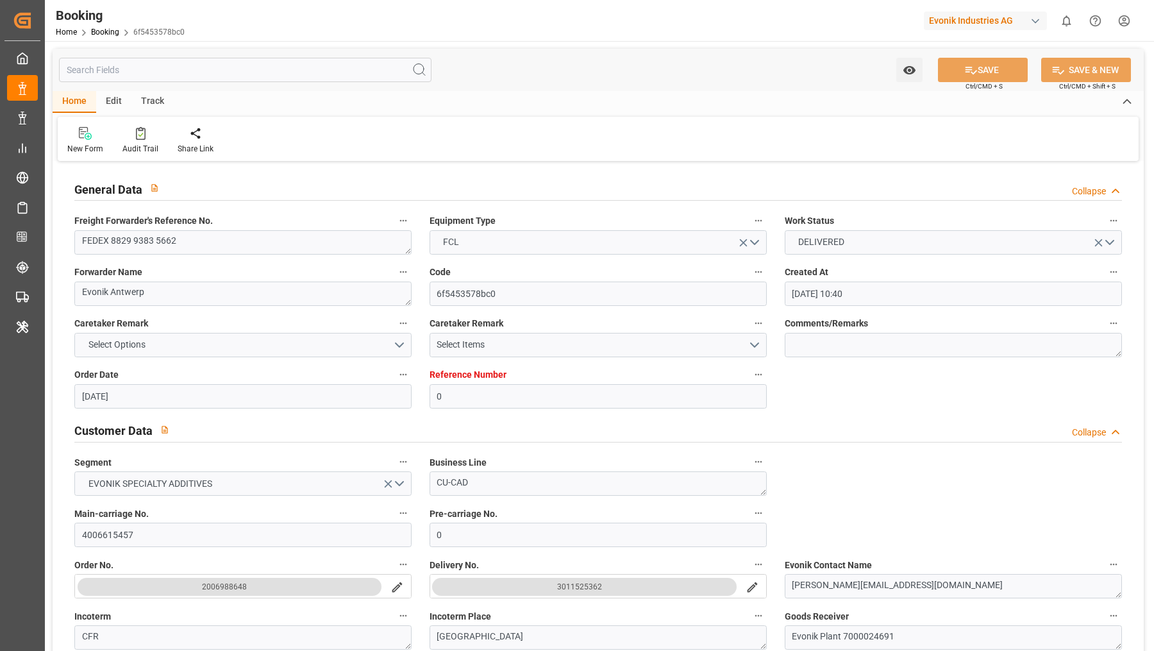
type input "[DATE] 09:00"
type input "[DATE] 09:42"
type input "[DATE] 01:39"
type input "[DATE] 09:00"
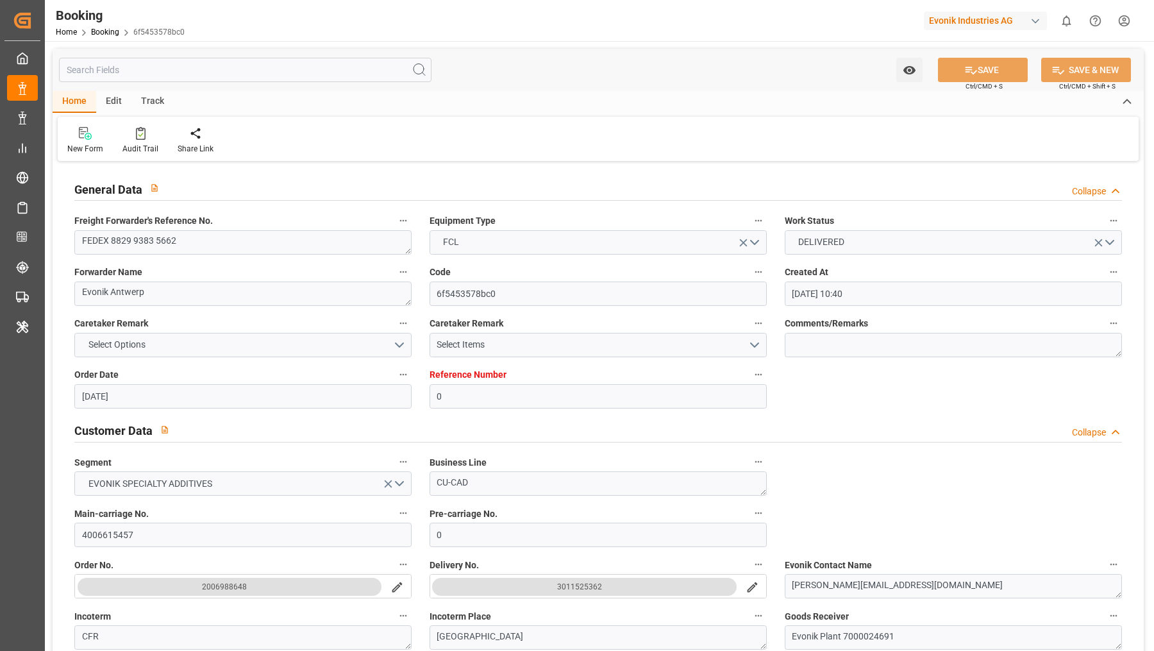
type input "[DATE] 13:33"
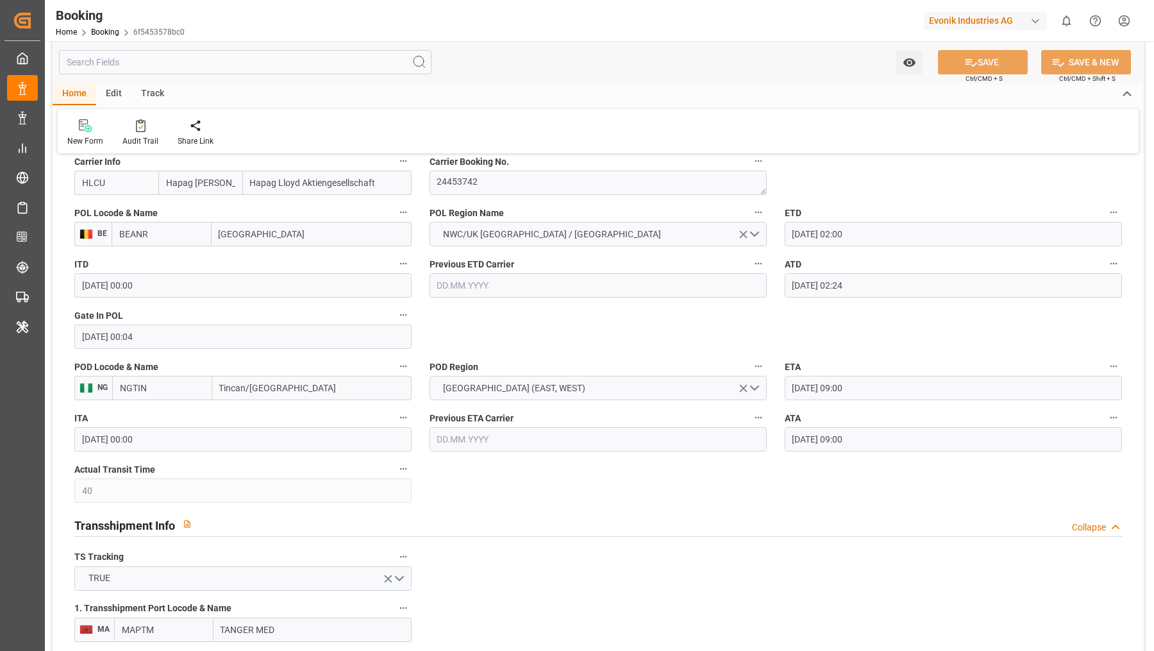
scroll to position [994, 0]
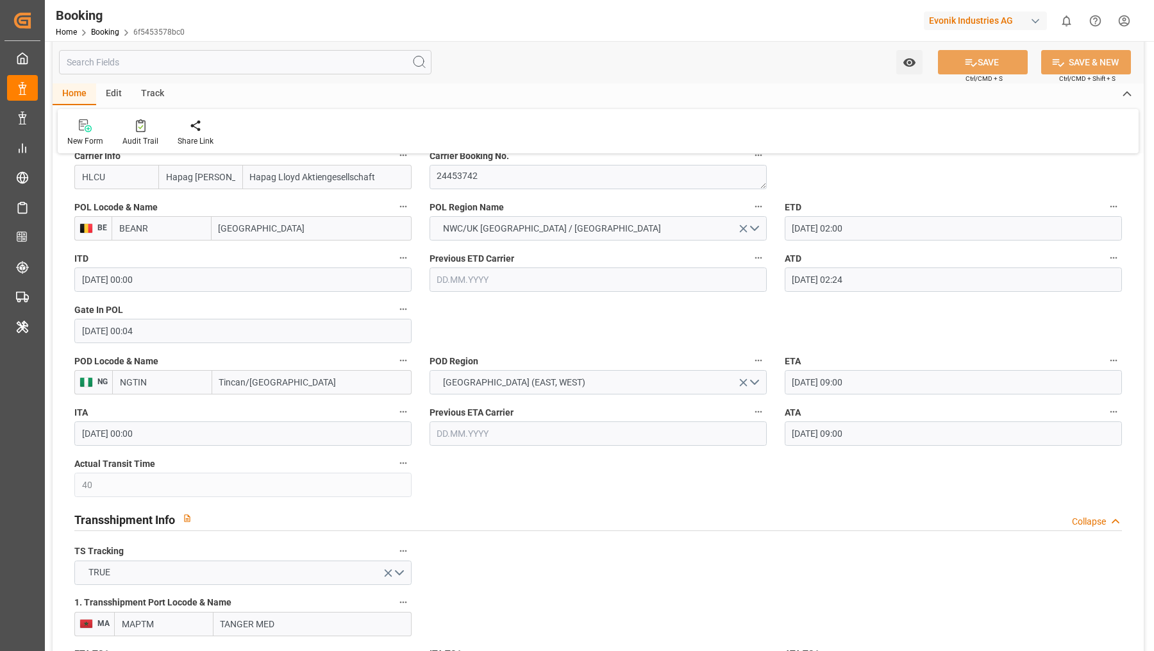
click at [185, 386] on input "NGTIN" at bounding box center [162, 382] width 100 height 24
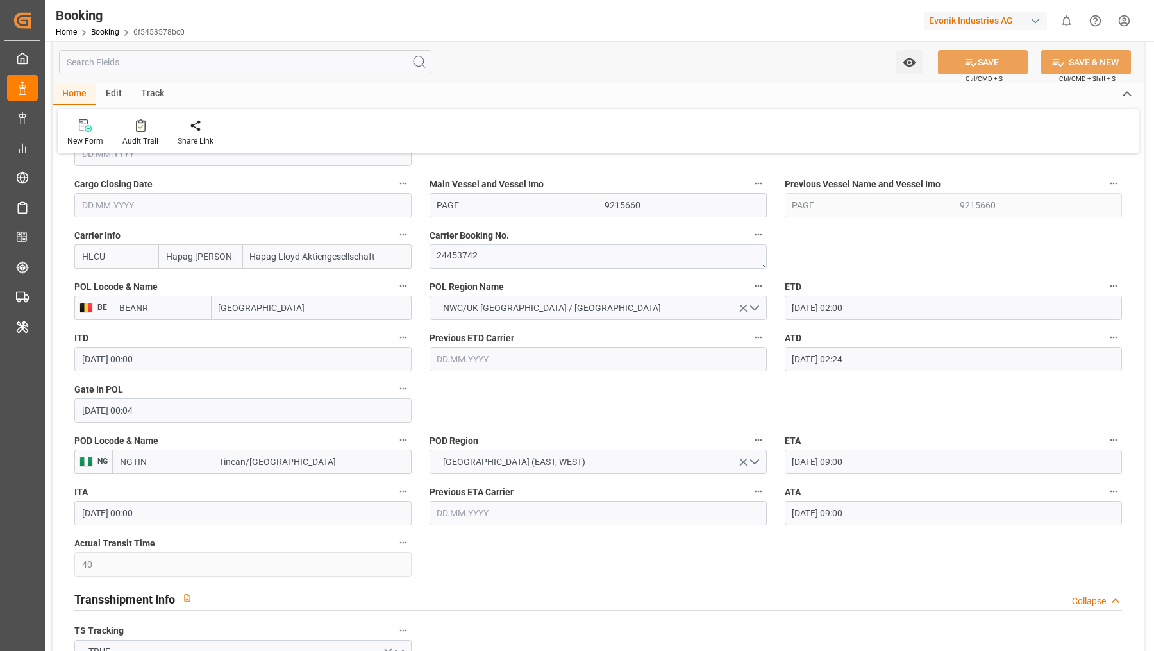
scroll to position [914, 0]
click at [151, 138] on div "Audit Trail" at bounding box center [140, 141] width 36 height 12
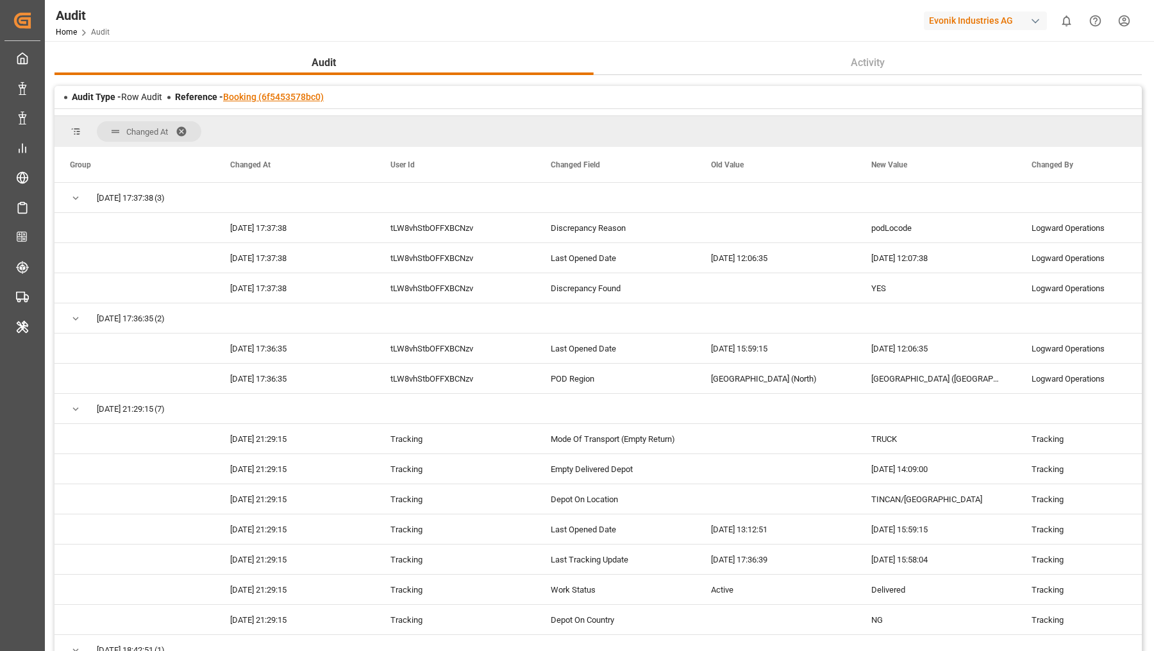
click at [260, 99] on link "Booking (6f5453578bc0)" at bounding box center [273, 97] width 101 height 10
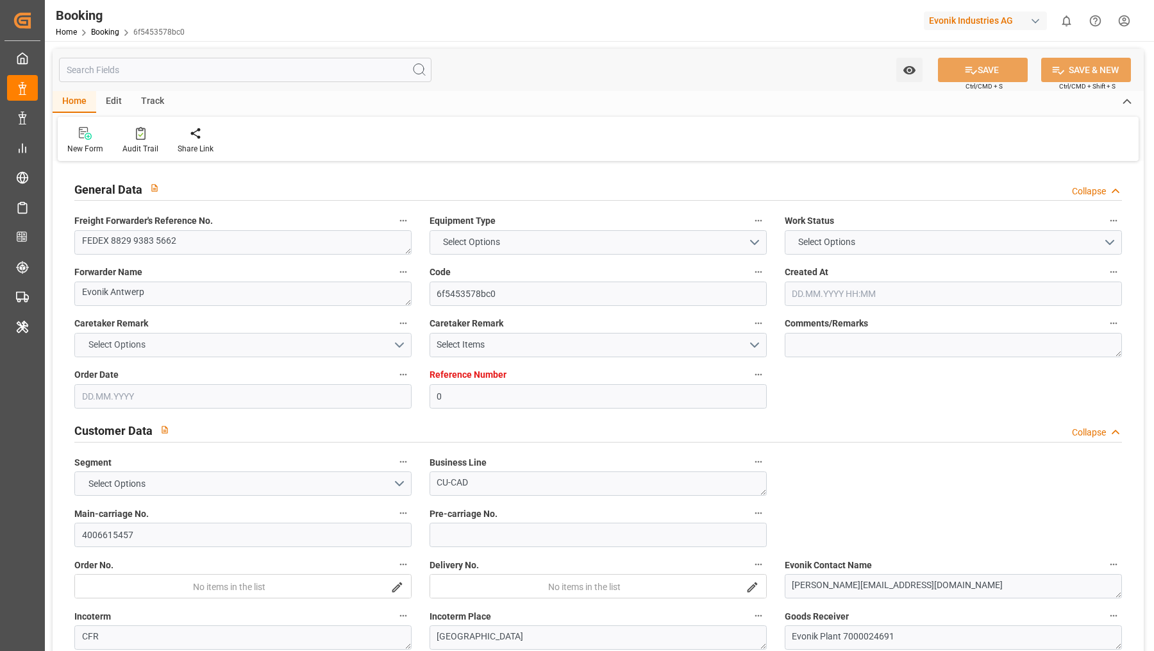
type input "0"
type input "9215660"
type input "Hapag [PERSON_NAME]"
type input "Hapag Lloyd Aktiengesellschaft"
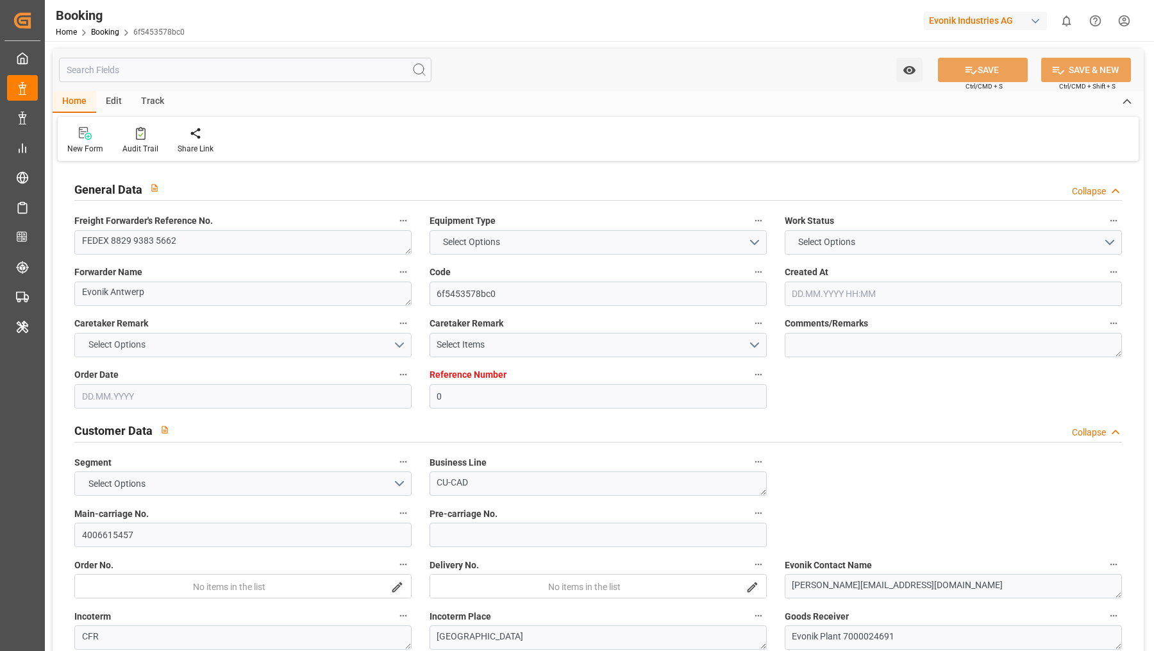
type input "BEANR"
type input "NGTIN"
type input "40"
type input "MAPTM"
type input "0"
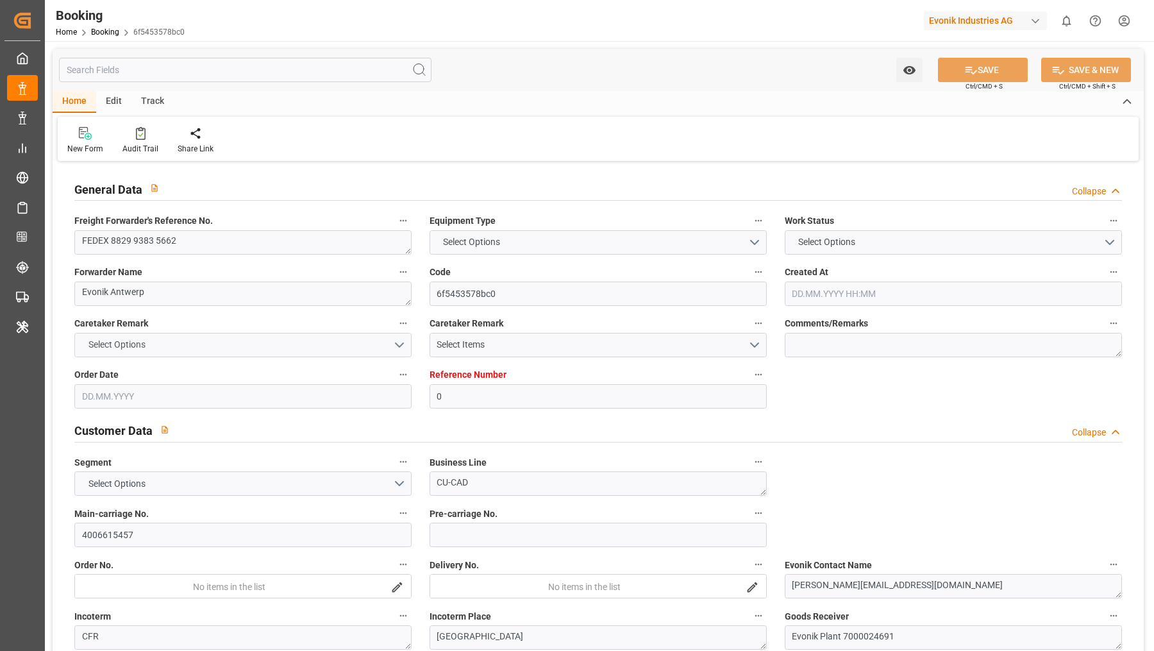
type input "BEANR"
type input "NGTIN"
type input "9322334"
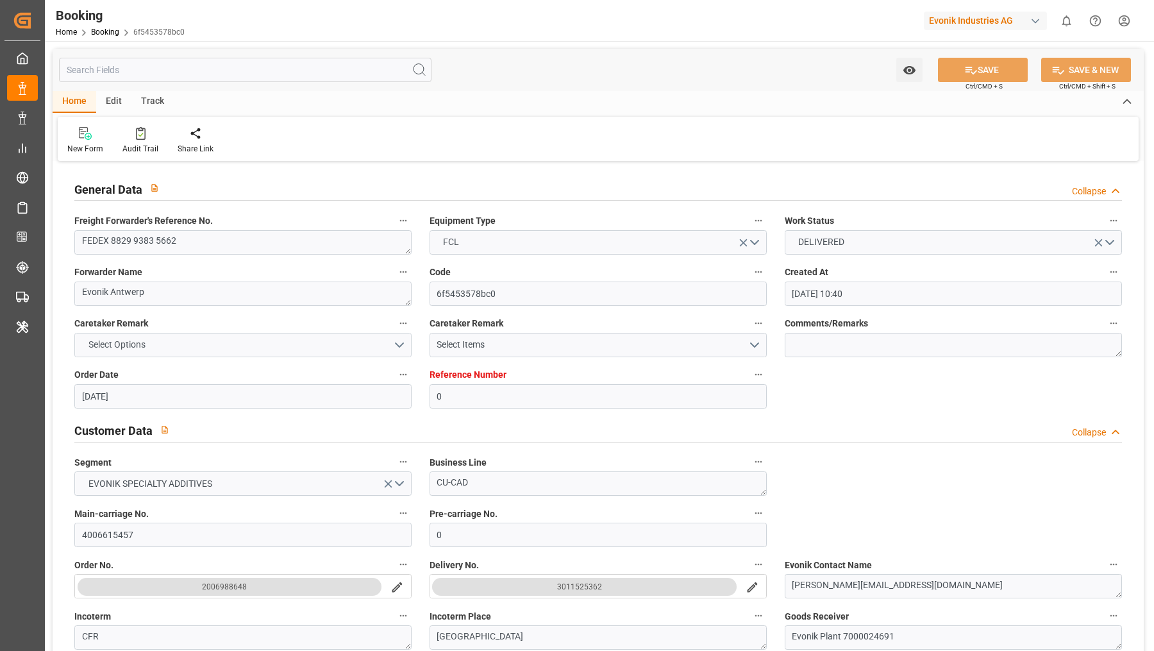
type input "[DATE] 10:40"
type input "[DATE]"
type input "[DATE] 00:00"
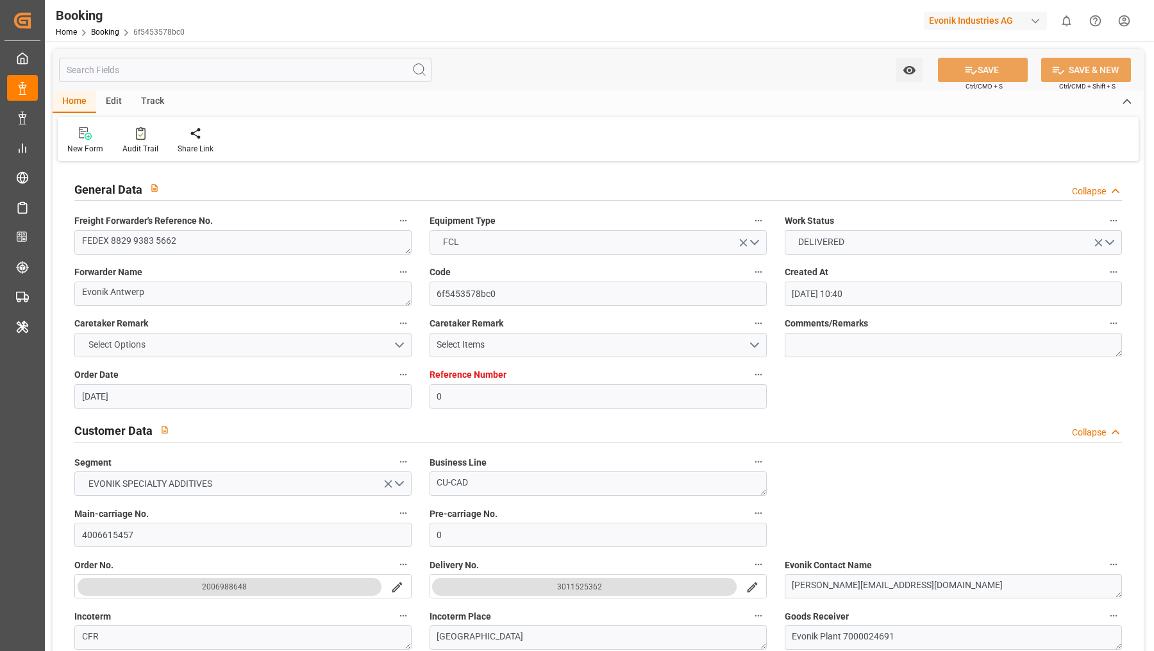
type input "[DATE] 02:00"
type input "[DATE] 00:00"
type input "[DATE] 02:24"
type input "[DATE] 00:04"
type input "[DATE] 09:00"
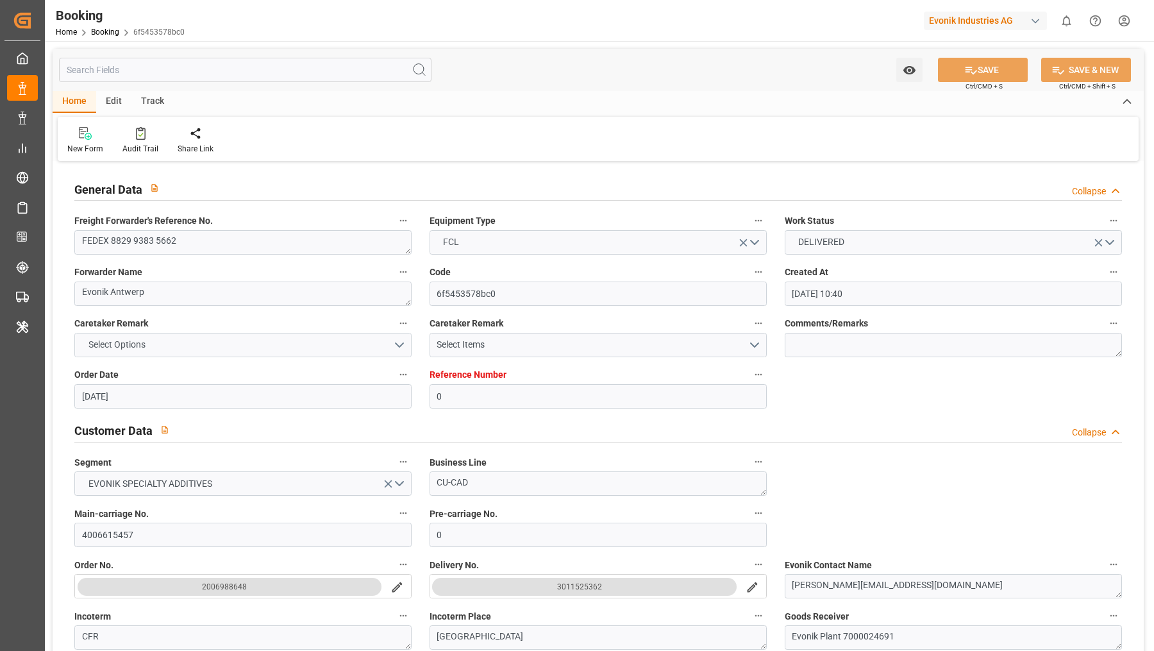
type input "[DATE] 00:00"
type input "[DATE] 09:00"
type input "[DATE] 14:00"
type input "[DATE] 00:00"
type input "[DATE] 09:26"
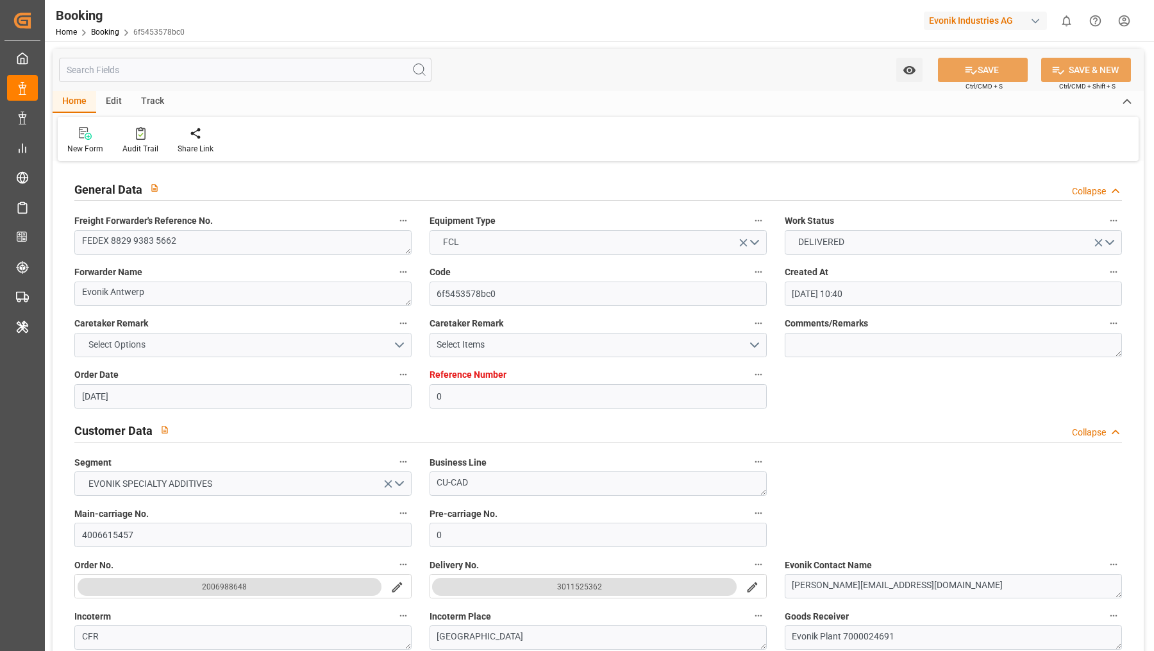
type input "[DATE] 16:00"
type input "[DATE] 00:00"
type input "[DATE] 13:48"
type input "[DATE] 22:34"
type input "[DATE] 14:09"
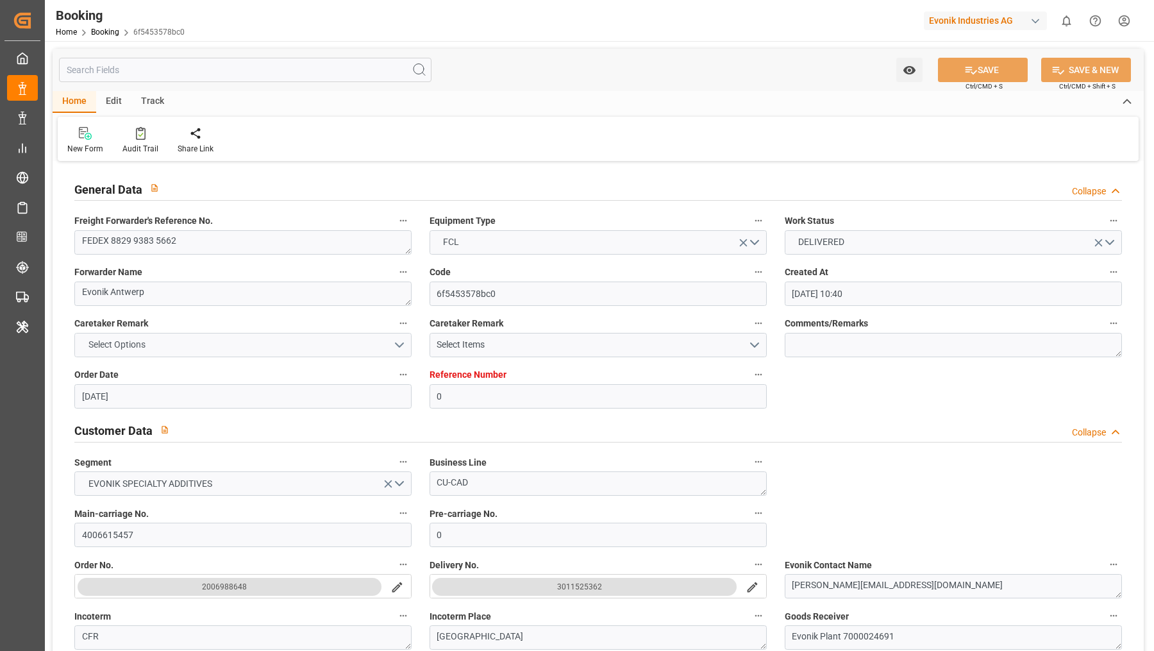
type input "[DATE] 12:07"
type input "[DATE]"
type input "[DATE] 12:05"
type input "[DATE] 06:29"
type input "[DATE] 02:00"
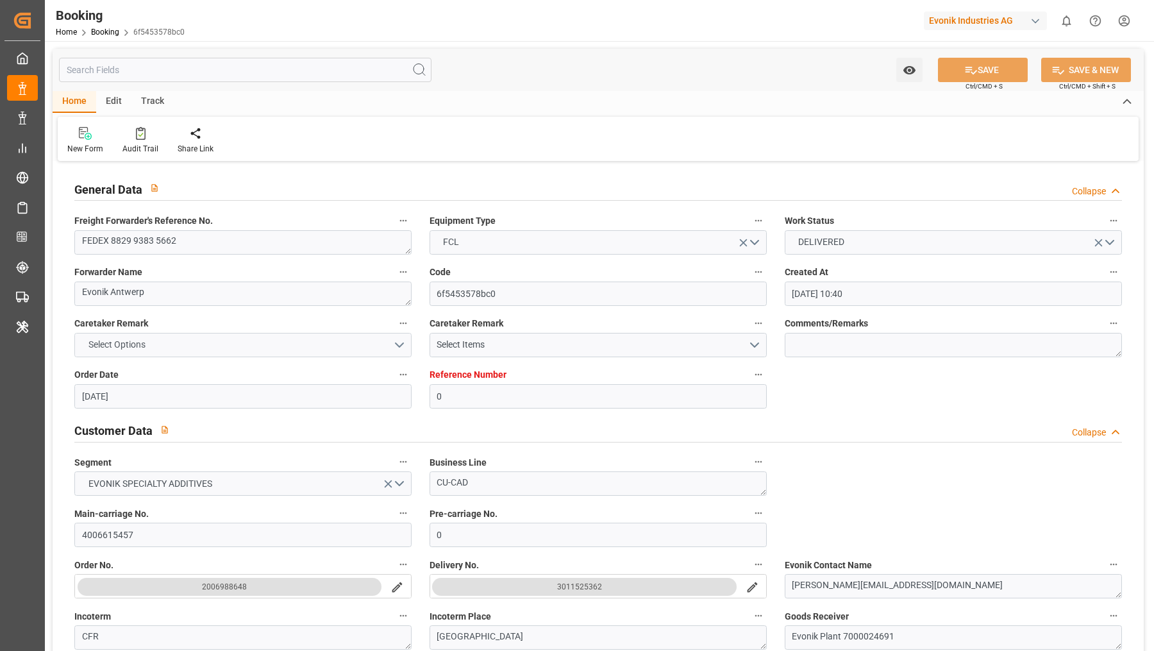
type input "[DATE] 02:31"
type input "[DATE] 14:00"
type input "[DATE] 09:37"
type input "[DATE] 14:00"
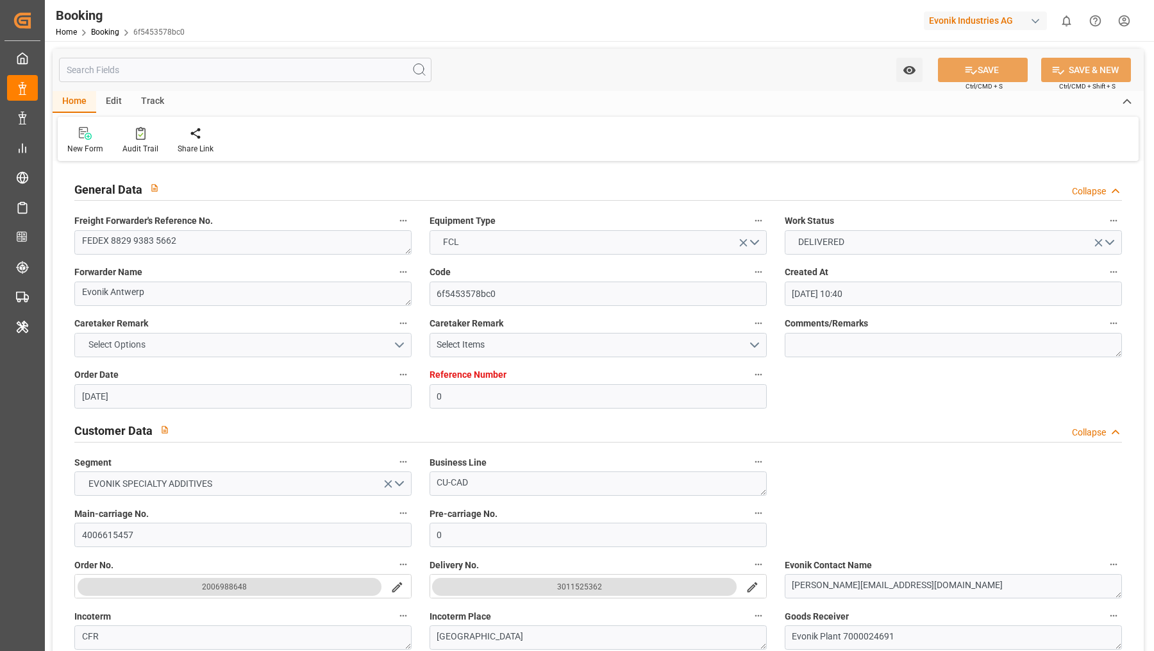
type input "[DATE] 10:40"
type input "[DATE] 11:00"
type input "[DATE] 07:35"
type input "[DATE] 09:00"
type input "[DATE] 13:49"
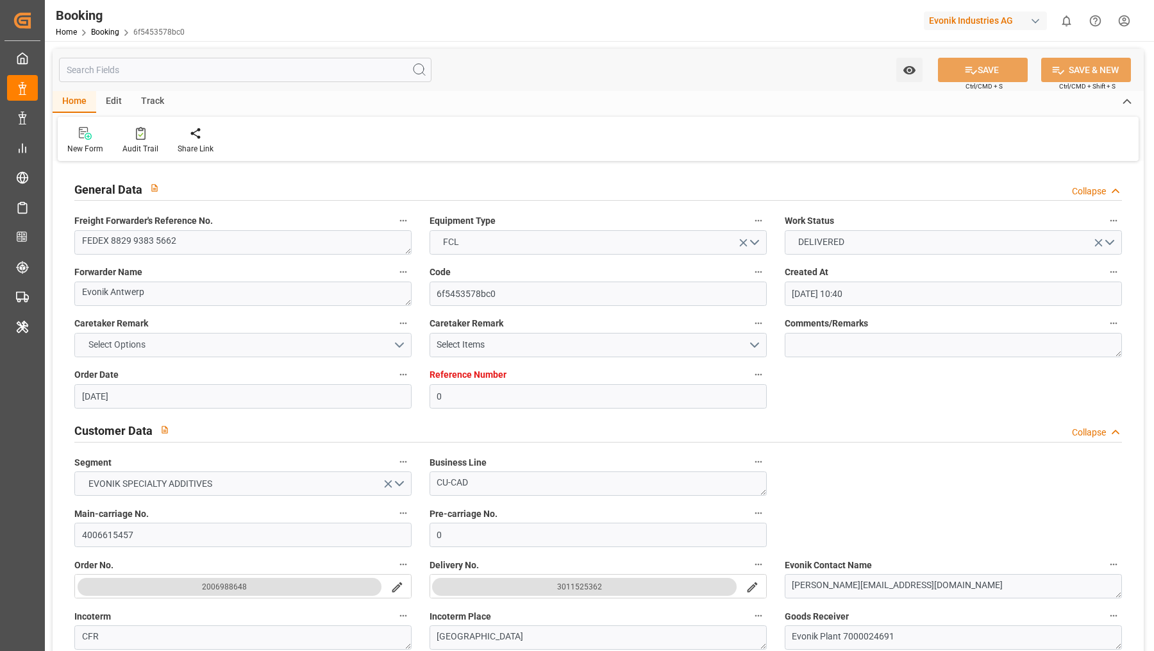
type input "[DATE] 09:00"
type input "[DATE] 09:42"
type input "[DATE] 01:39"
type input "[DATE] 09:00"
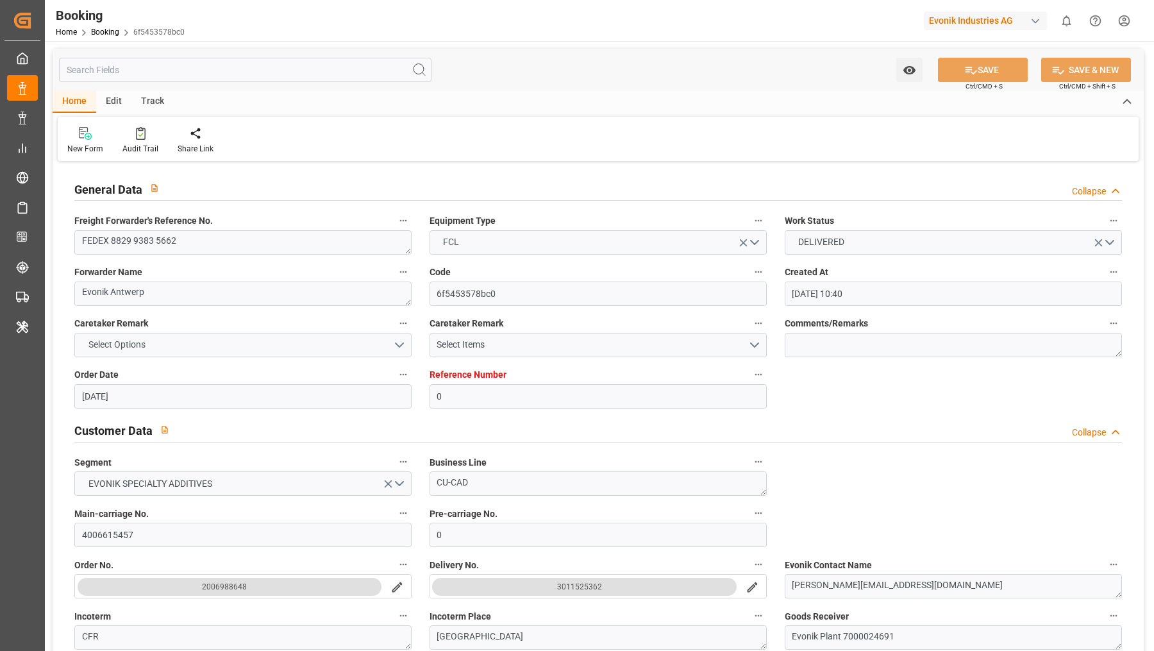
type input "[DATE] 13:33"
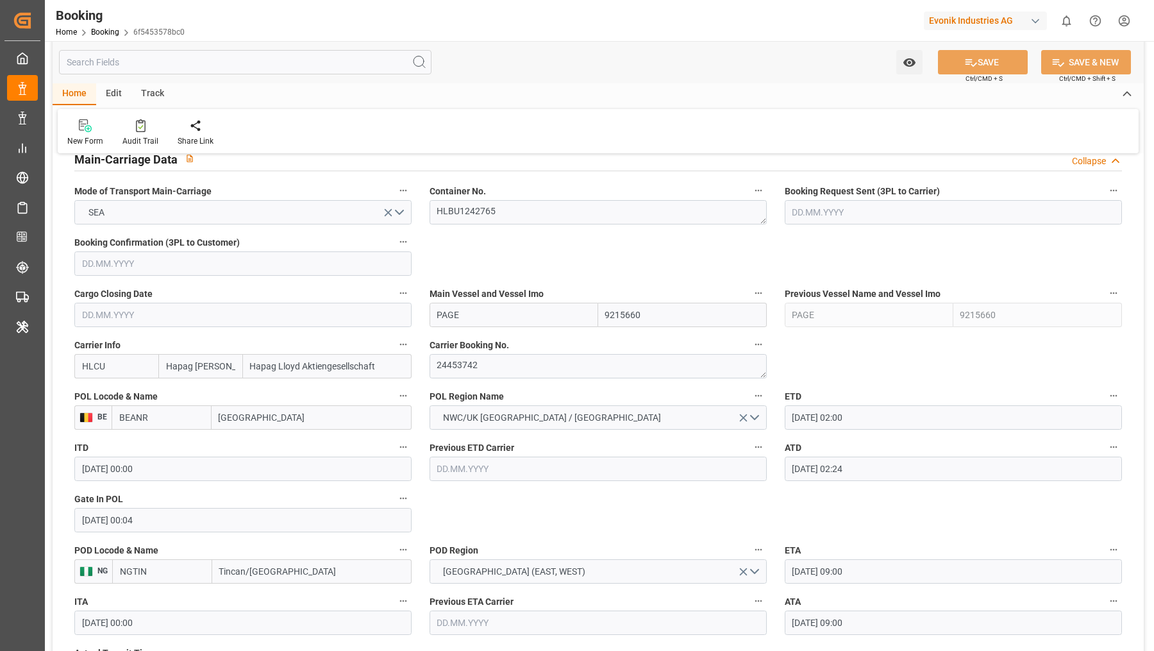
scroll to position [894, 0]
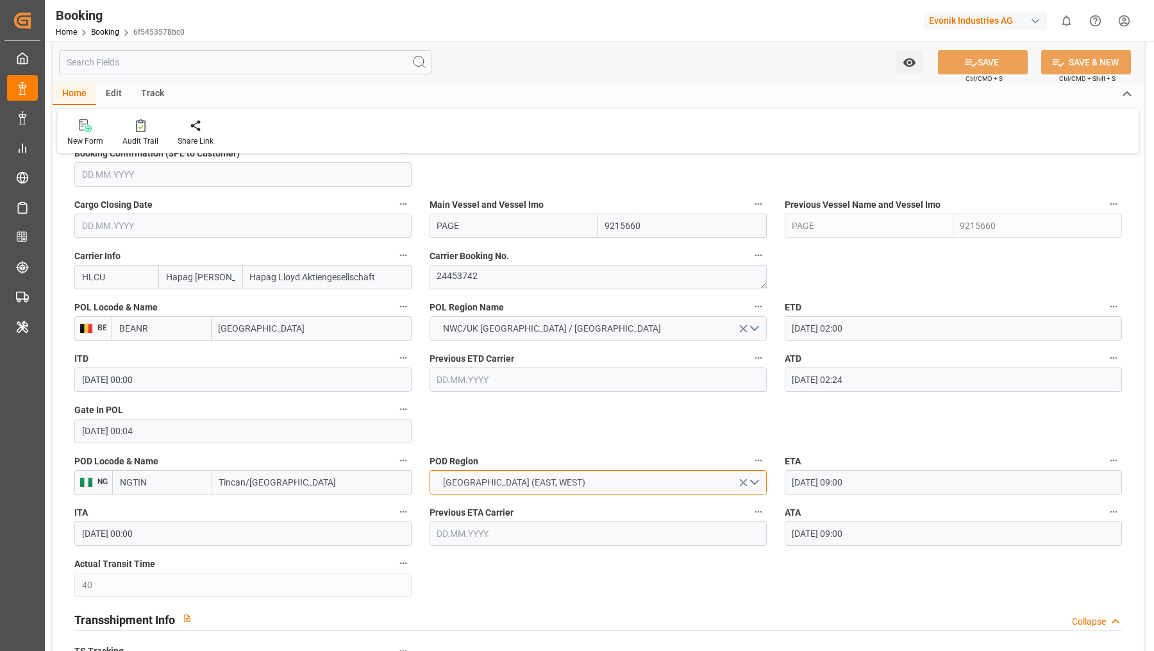
click at [549, 486] on button "[GEOGRAPHIC_DATA] (EAST, WEST)" at bounding box center [597, 482] width 337 height 24
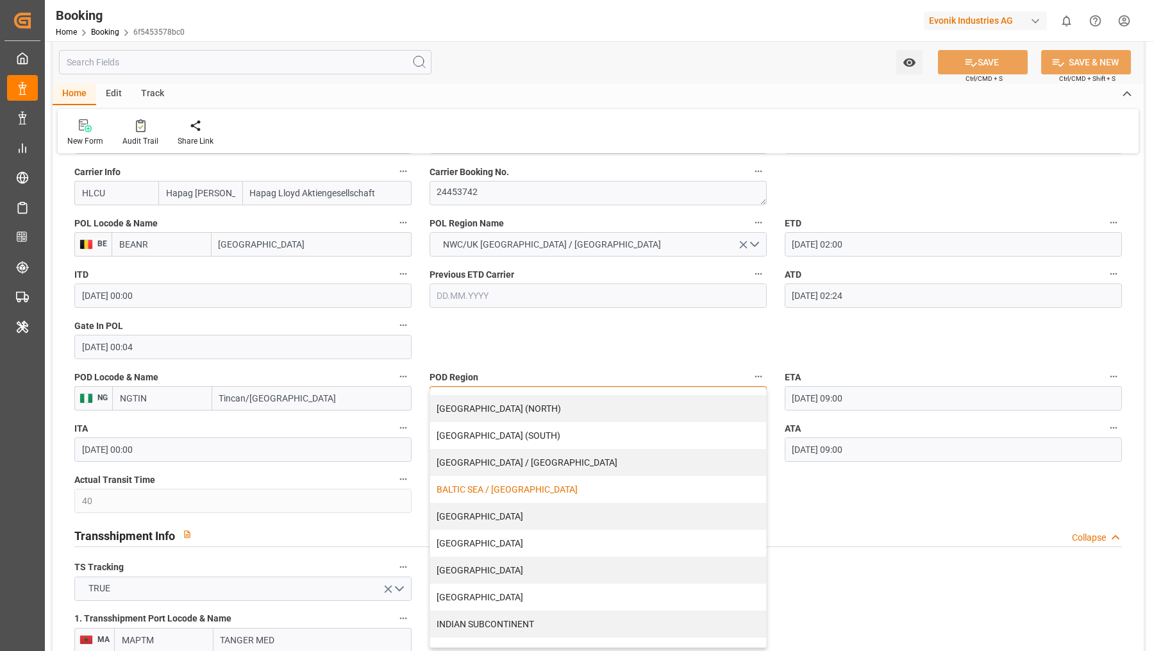
scroll to position [0, 0]
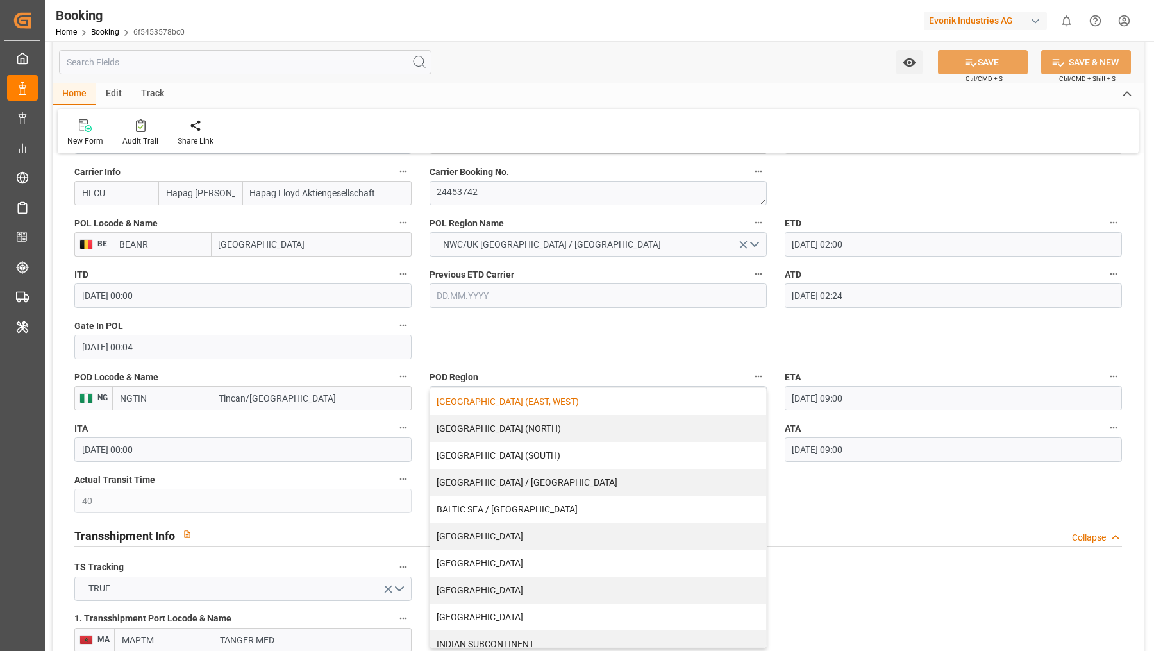
click at [756, 33] on div "Booking Home Booking 6f5453578bc0 Evonik Industries AG 0 Notifications Only sho…" at bounding box center [595, 20] width 1118 height 41
